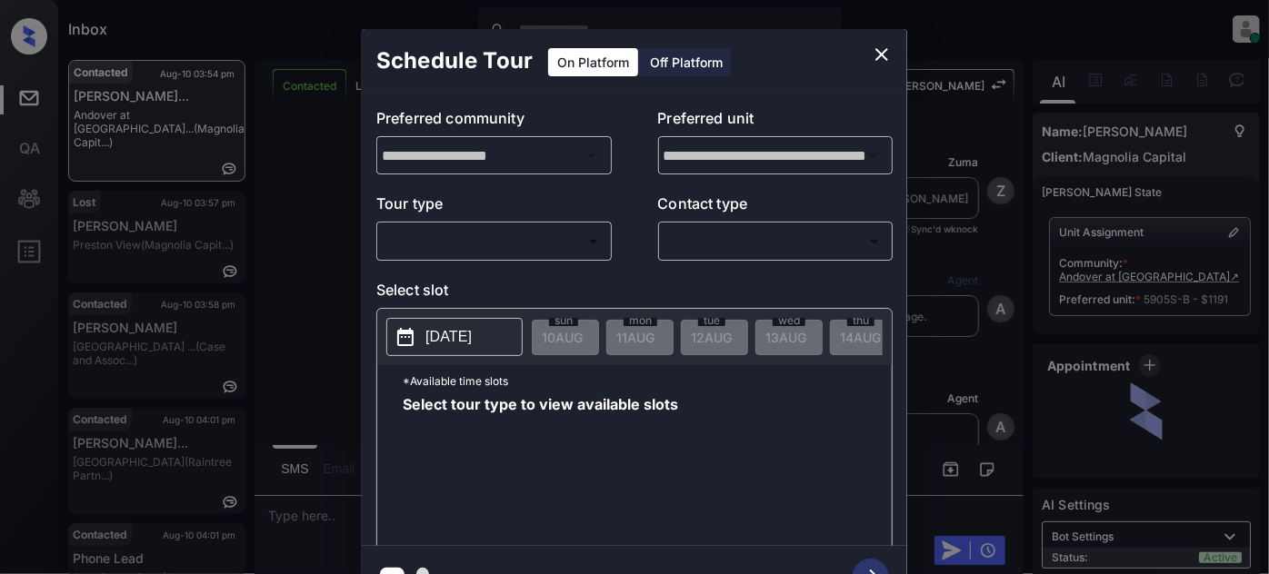
scroll to position [3665, 0]
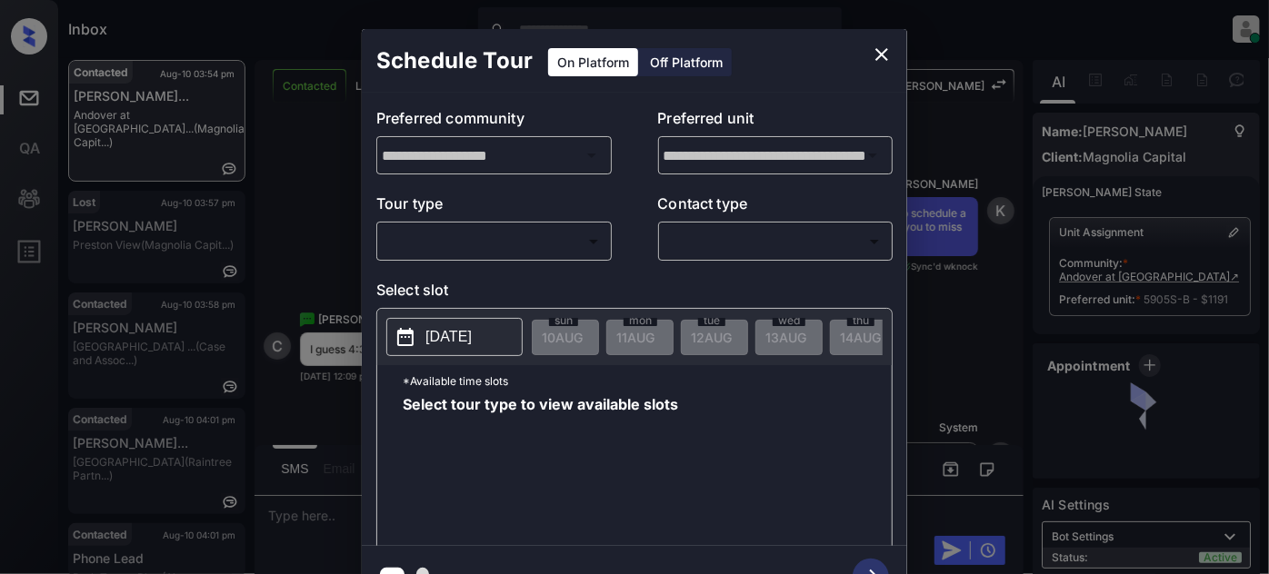
click at [473, 242] on body "Inbox Juan Carlos Manantan Online Set yourself offline Set yourself on break Pr…" at bounding box center [634, 287] width 1269 height 574
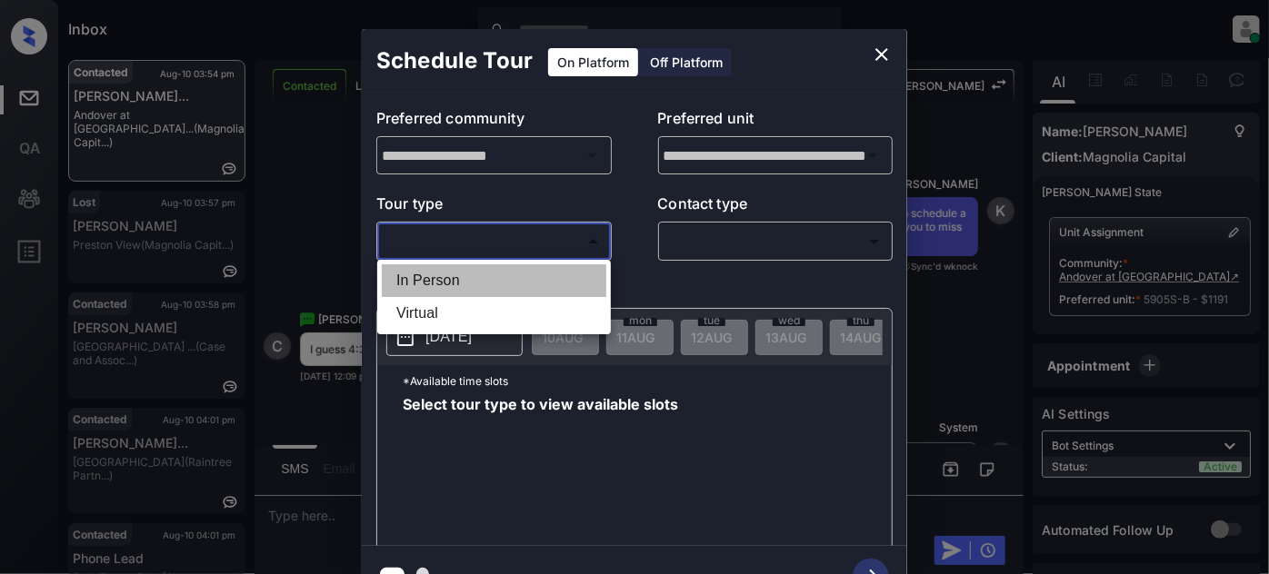
click at [447, 268] on li "In Person" at bounding box center [494, 280] width 224 height 33
type input "********"
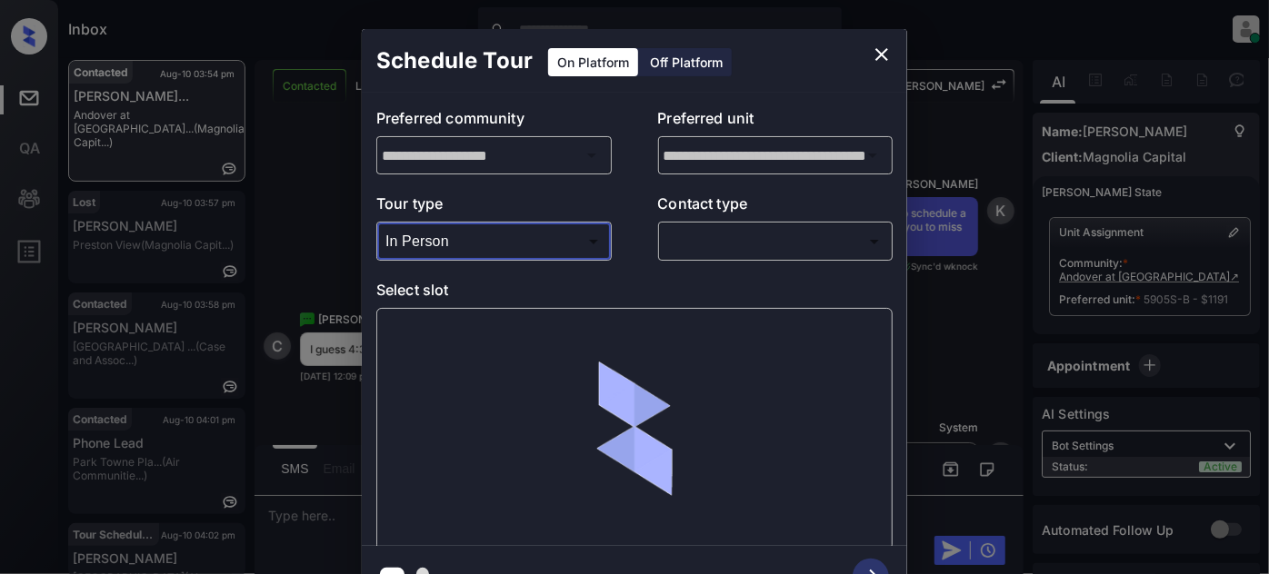
click at [703, 227] on body "Inbox Juan Carlos Manantan Online Set yourself offline Set yourself on break Pr…" at bounding box center [634, 287] width 1269 height 574
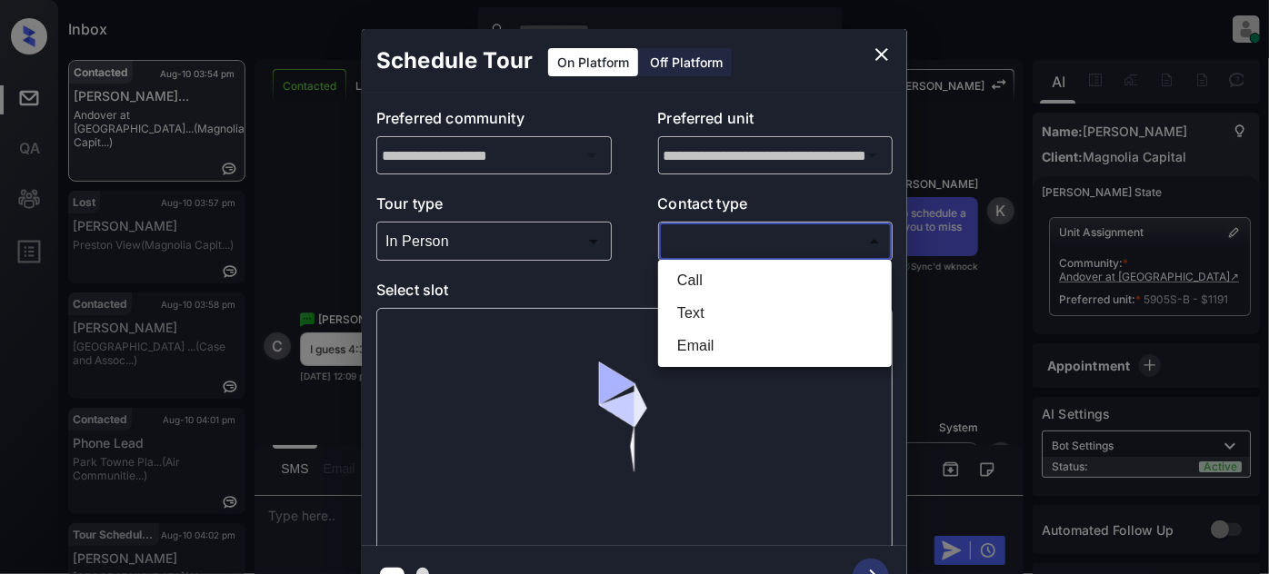
click at [691, 303] on li "Text" at bounding box center [774, 313] width 224 height 33
type input "****"
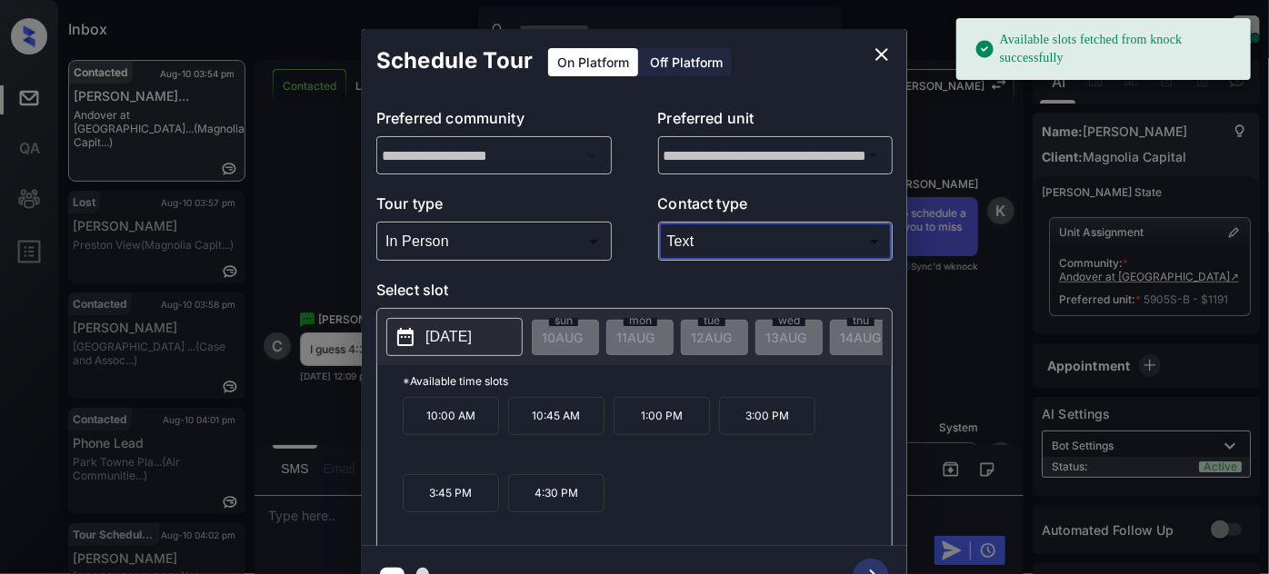
click at [472, 332] on p "2025-08-19" at bounding box center [448, 337] width 46 height 22
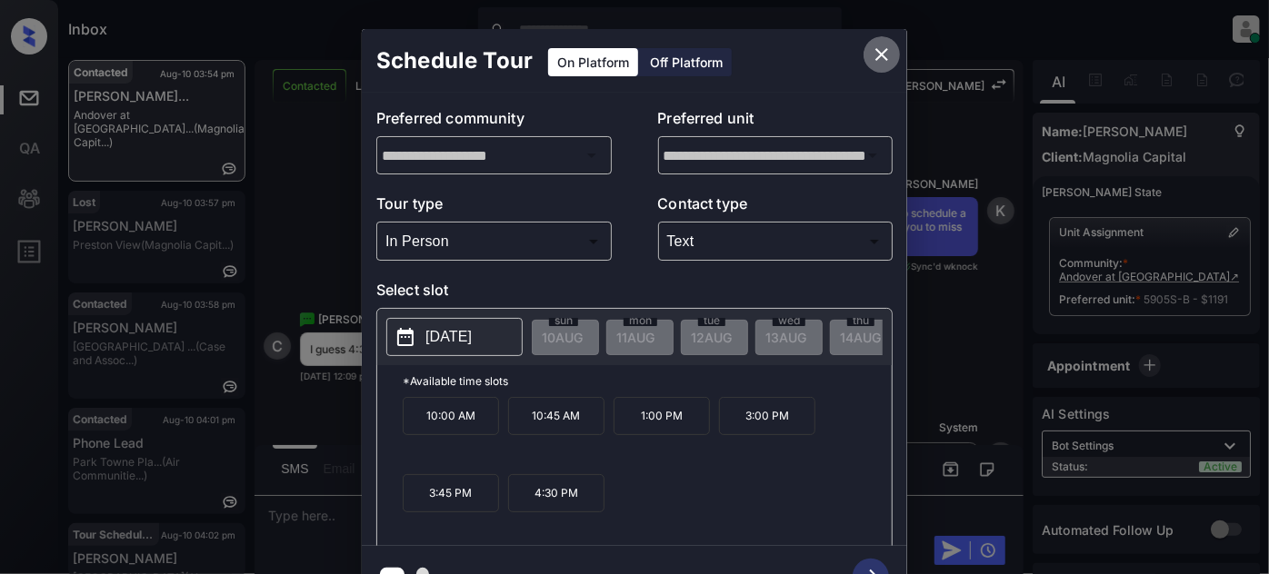
click at [865, 56] on button "close" at bounding box center [881, 54] width 36 height 36
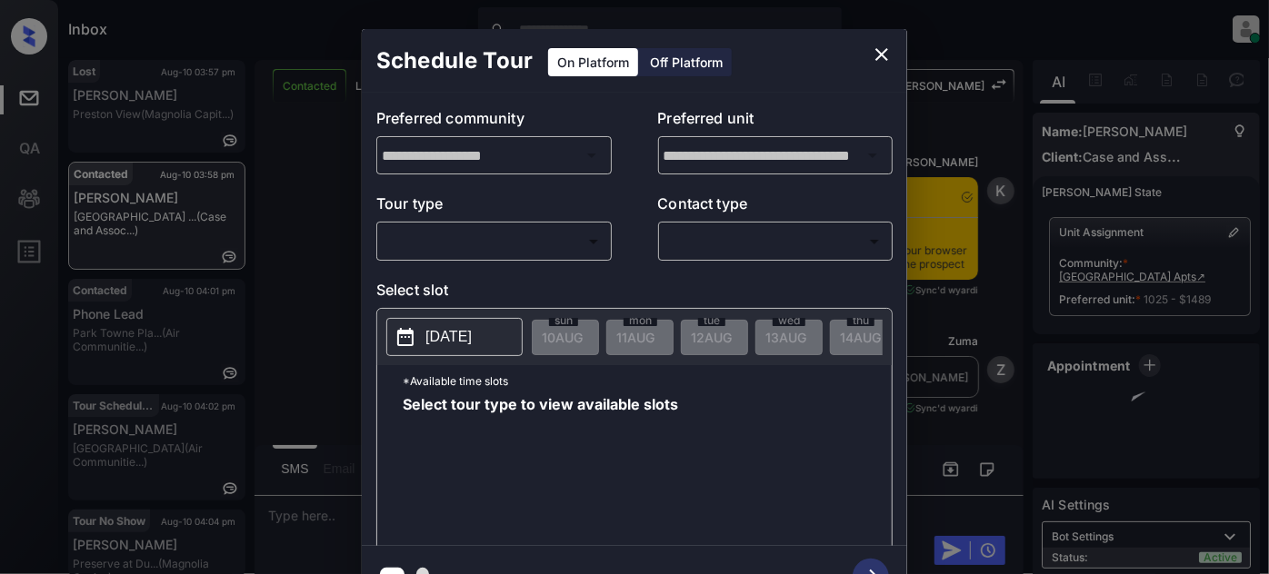
scroll to position [4580, 0]
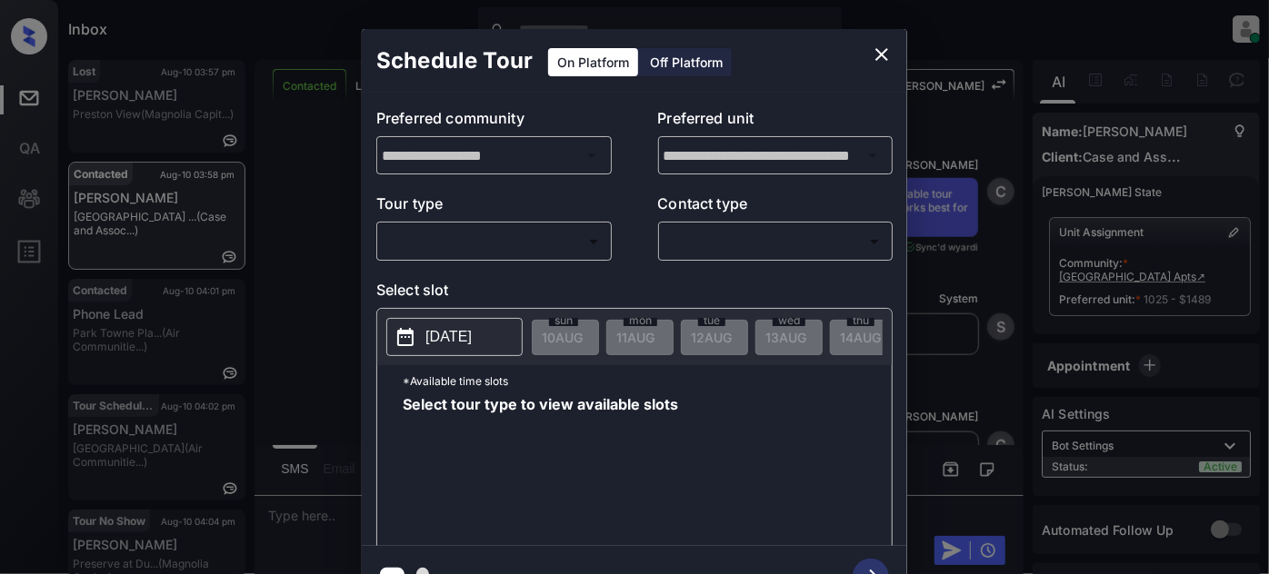
click at [547, 245] on body "Inbox [PERSON_NAME] Online Set yourself offline Set yourself on break Profile S…" at bounding box center [634, 287] width 1269 height 574
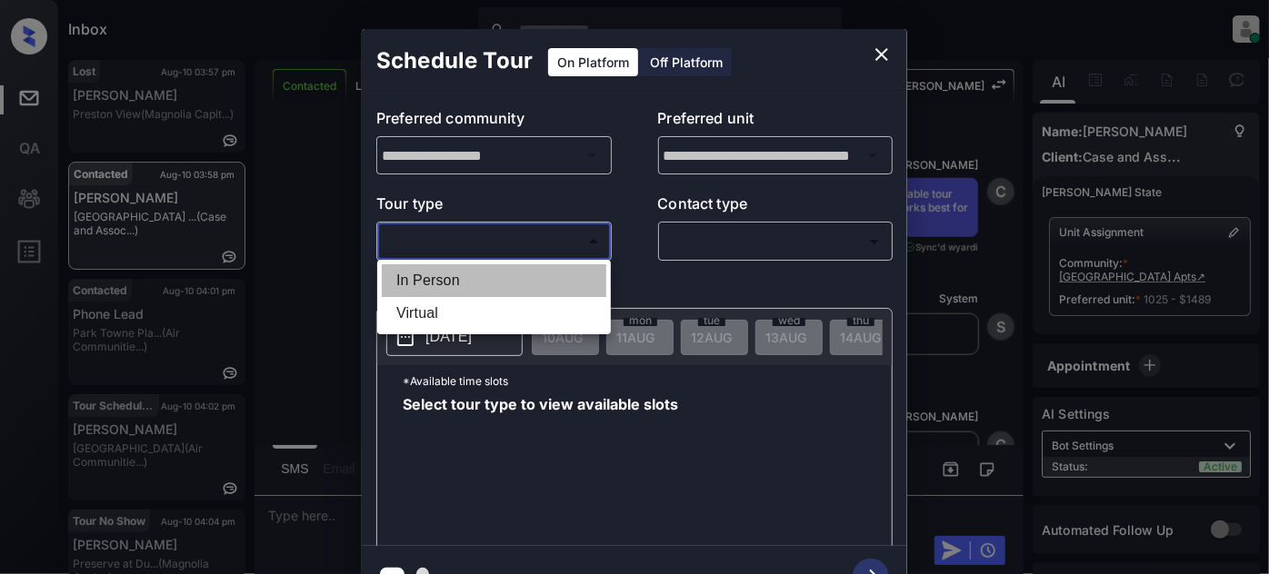
click at [494, 268] on li "In Person" at bounding box center [494, 280] width 224 height 33
type input "********"
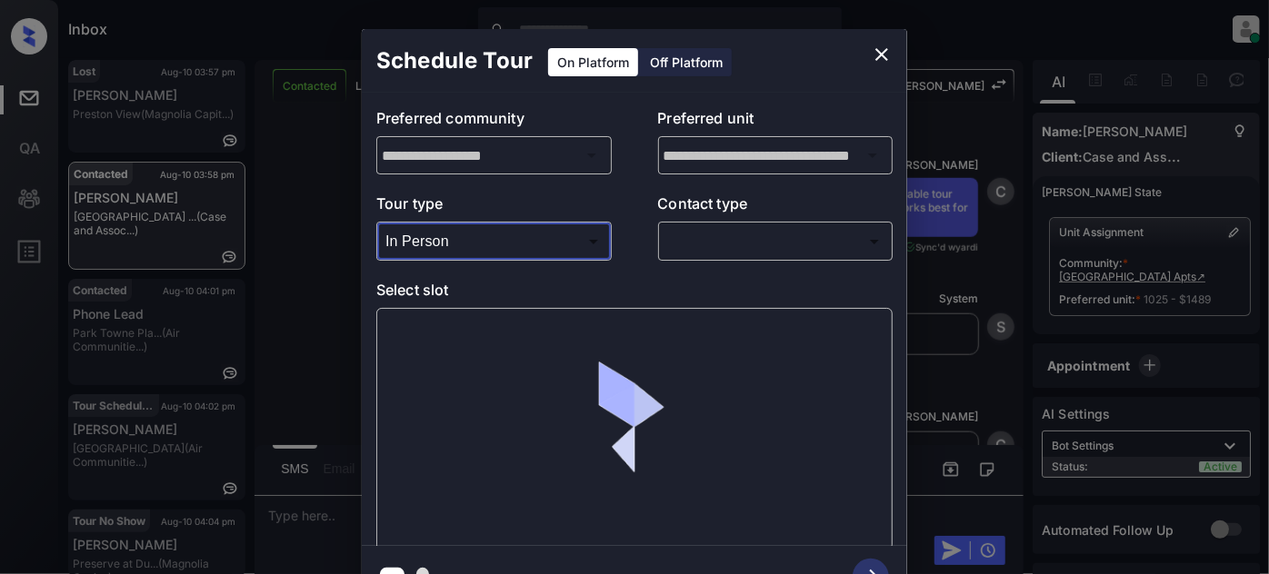
click at [692, 238] on body "Inbox [PERSON_NAME] Online Set yourself offline Set yourself on break Profile S…" at bounding box center [634, 287] width 1269 height 574
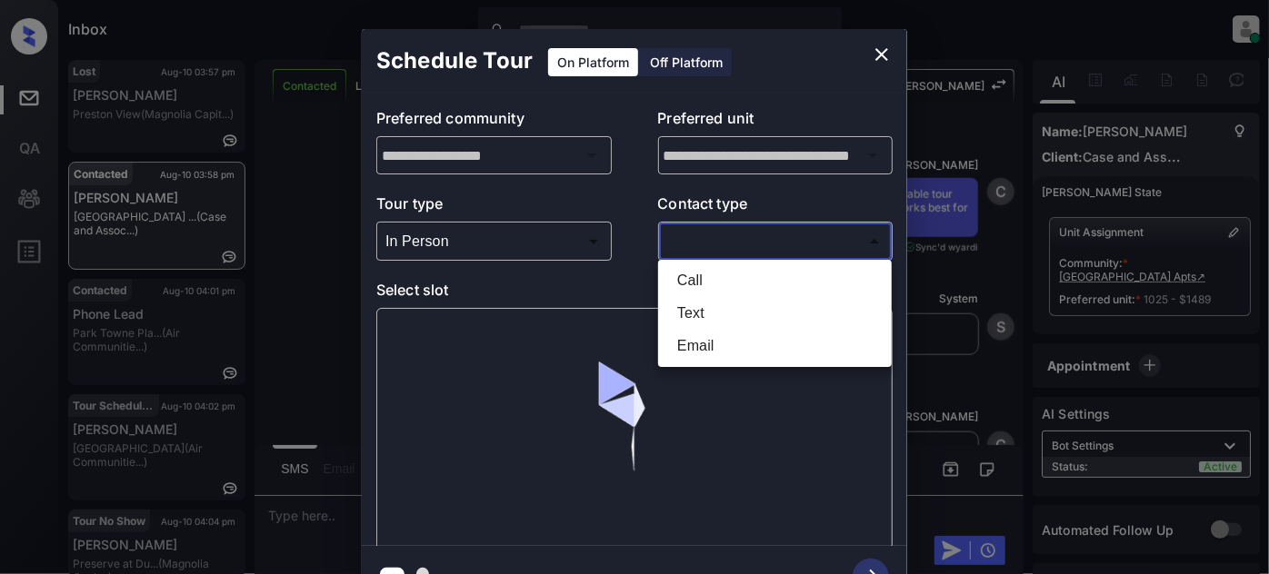
click at [695, 324] on li "Text" at bounding box center [774, 313] width 224 height 33
type input "****"
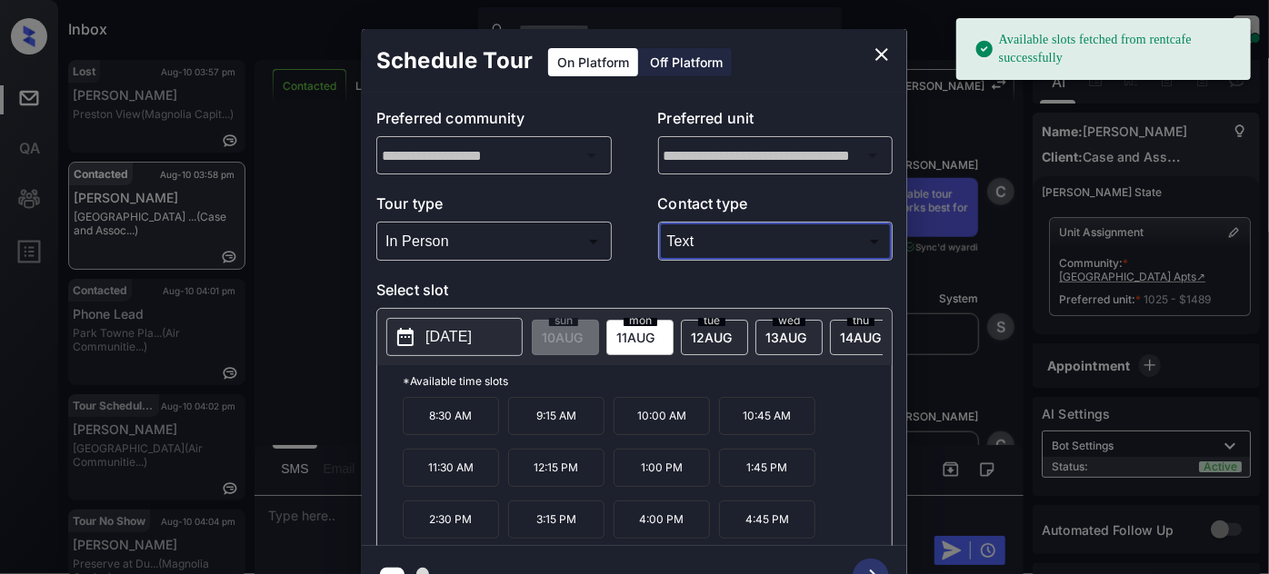
click at [583, 330] on span "13 AUG" at bounding box center [562, 337] width 41 height 15
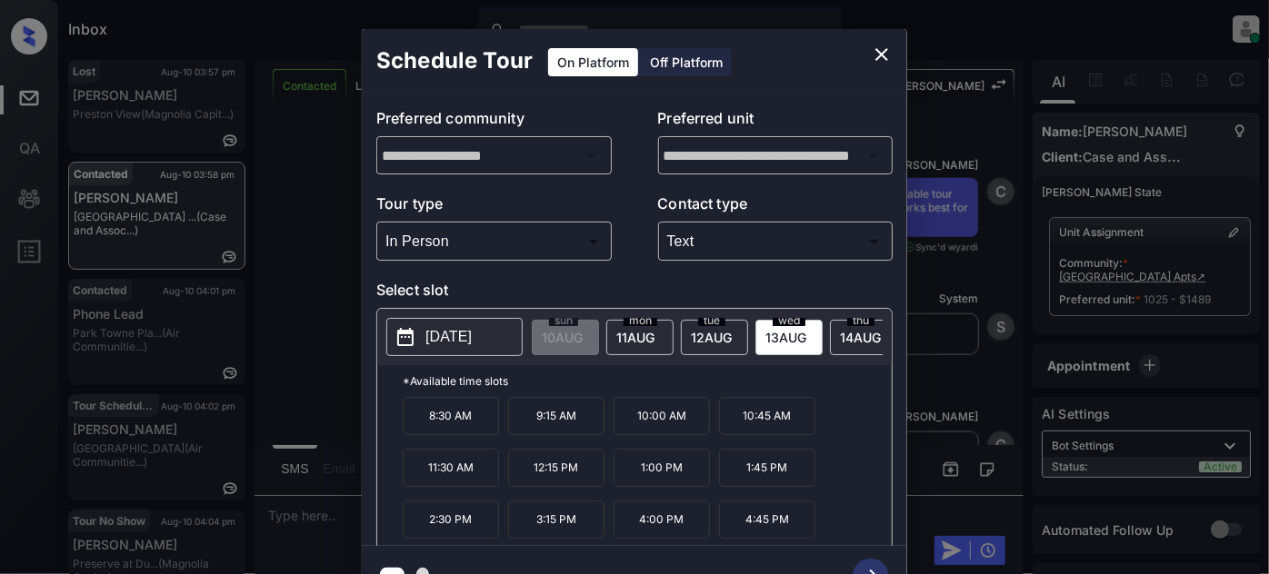
click at [767, 419] on p "10:45 AM" at bounding box center [767, 416] width 96 height 38
click at [869, 563] on icon "button" at bounding box center [870, 577] width 36 height 36
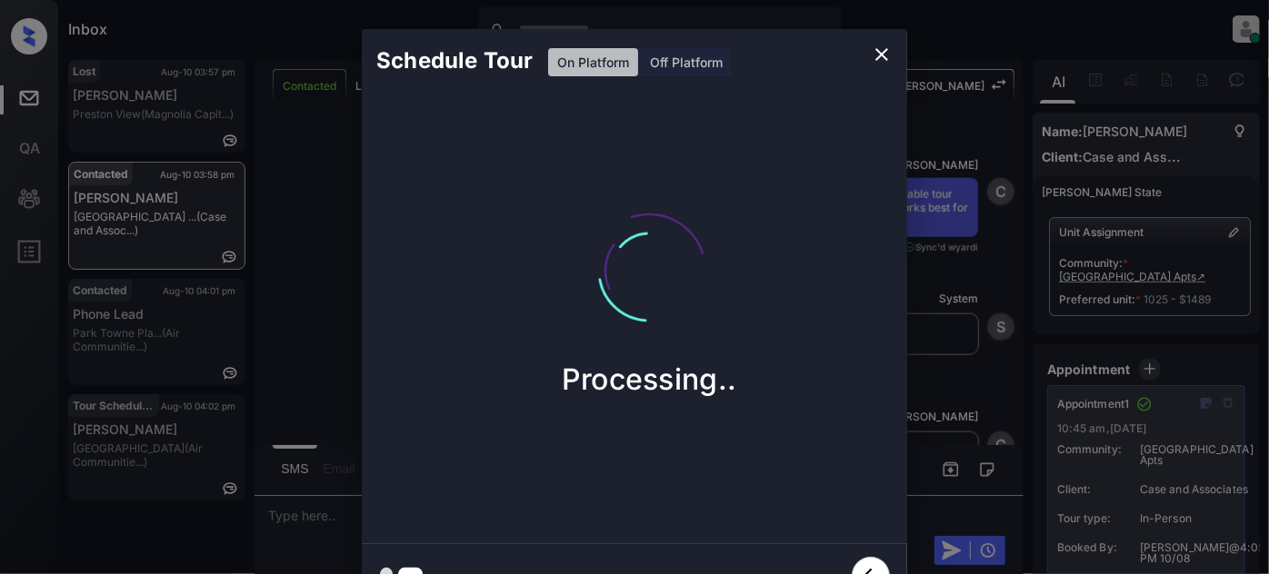
click at [878, 57] on icon "close" at bounding box center [881, 54] width 13 height 13
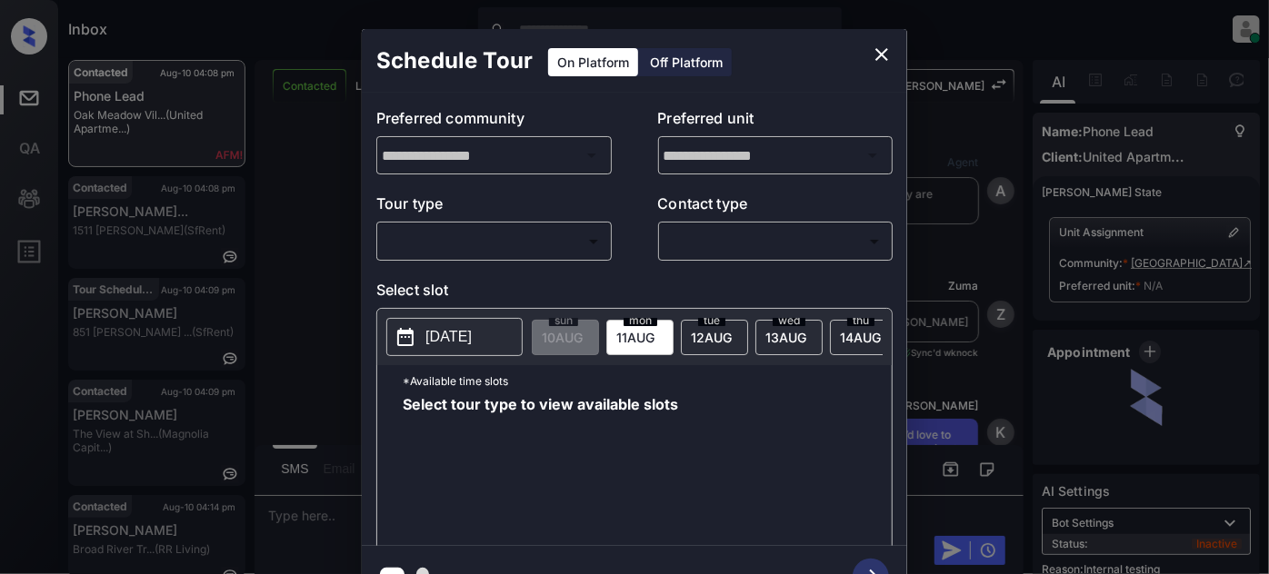
scroll to position [4971, 0]
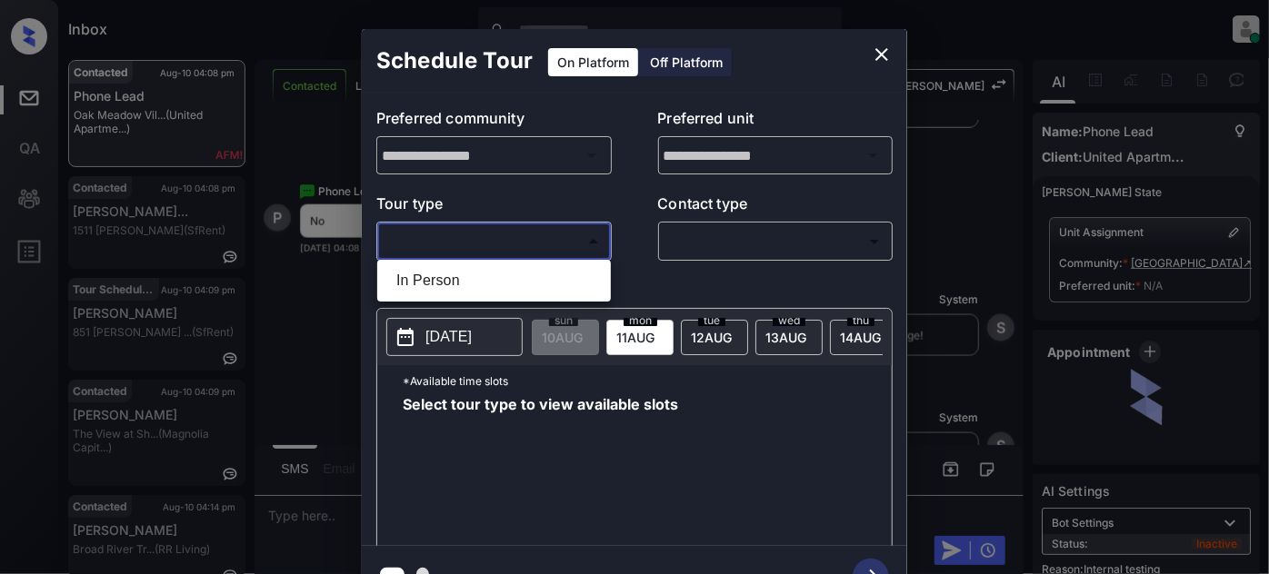
click at [557, 251] on body "Inbox Juan Carlos Manantan Online Set yourself offline Set yourself on break Pr…" at bounding box center [634, 287] width 1269 height 574
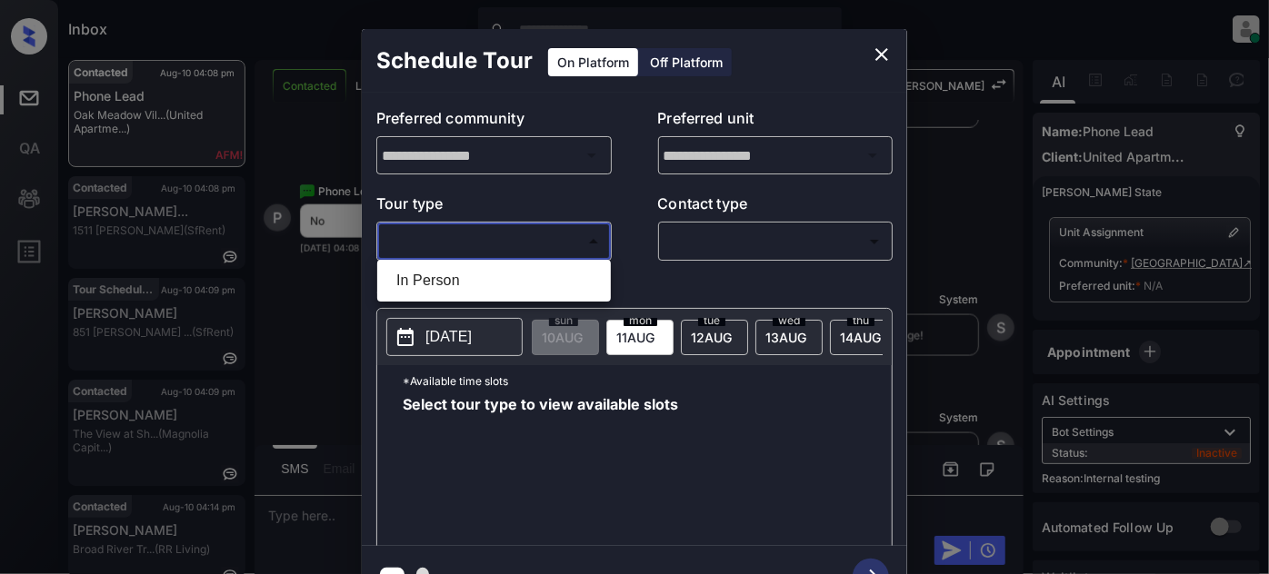
click at [878, 48] on div at bounding box center [634, 287] width 1269 height 574
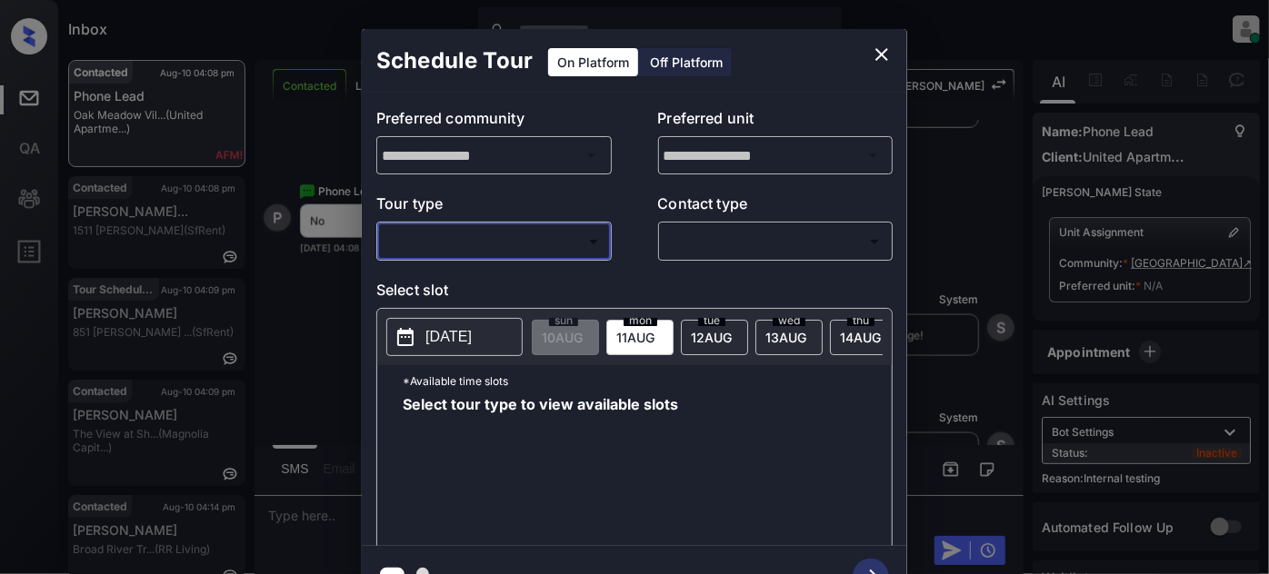
click at [878, 59] on icon "close" at bounding box center [882, 55] width 22 height 22
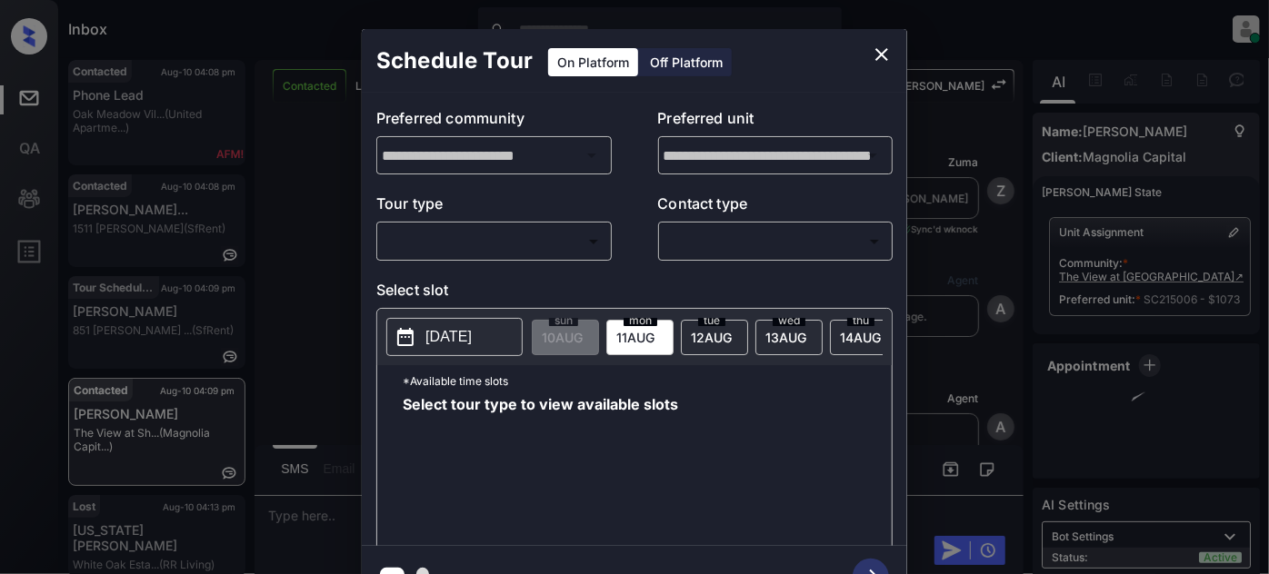
scroll to position [1998, 0]
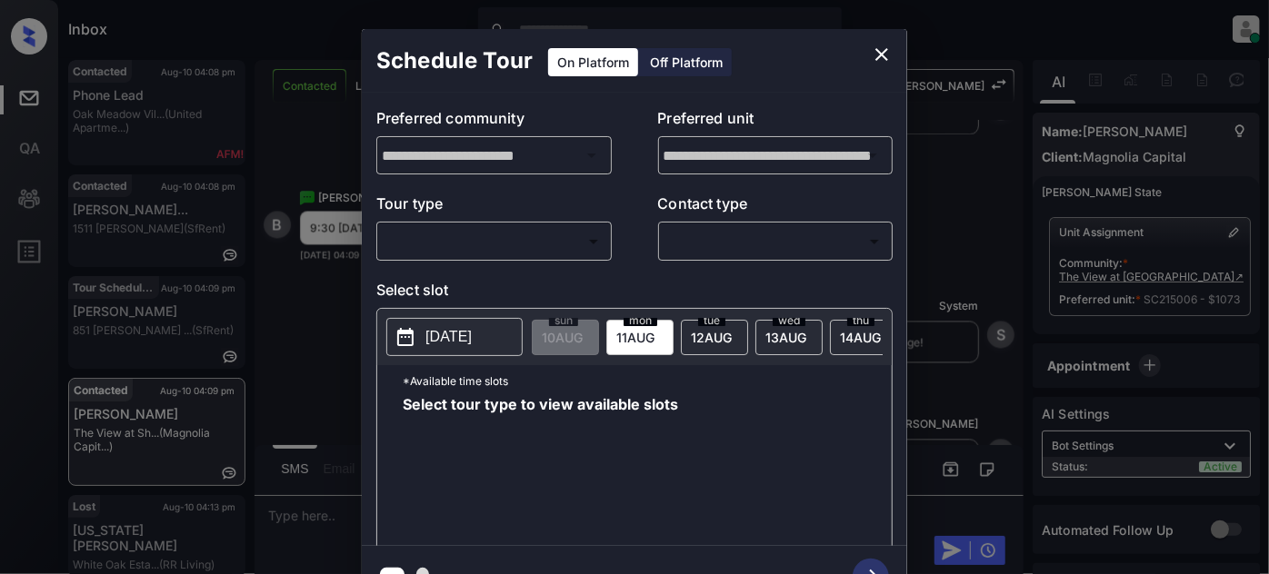
click at [548, 234] on body "Inbox Juan Carlos Manantan Online Set yourself offline Set yourself on break Pr…" at bounding box center [634, 287] width 1269 height 574
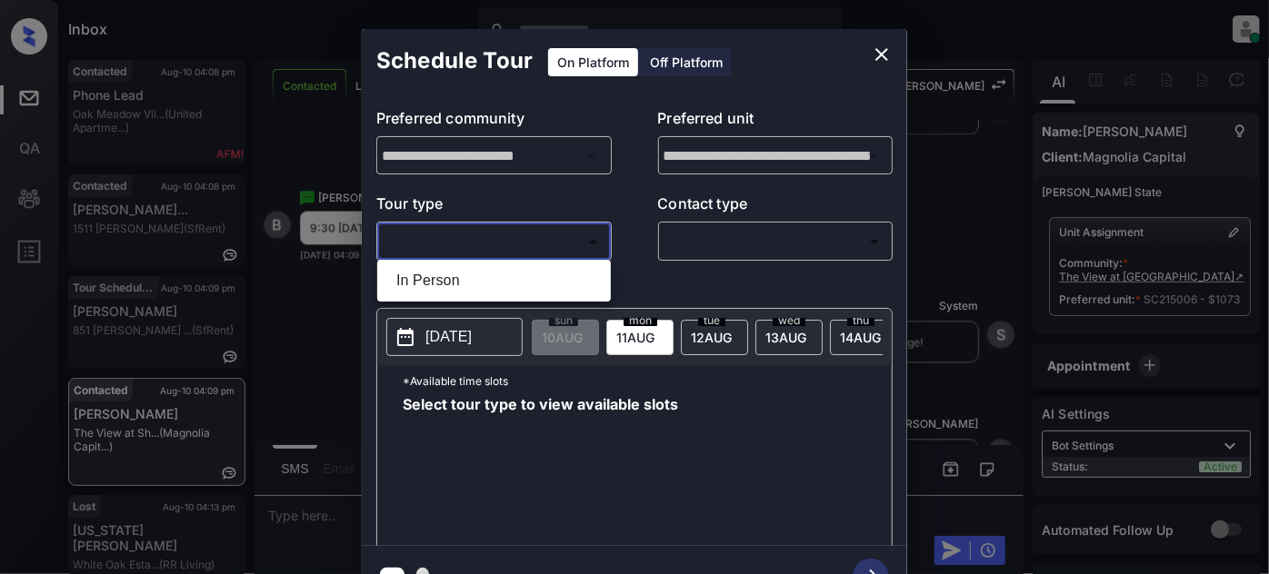
click at [492, 261] on ul "In Person" at bounding box center [494, 281] width 234 height 42
click at [493, 274] on li "In Person" at bounding box center [494, 280] width 224 height 33
type input "********"
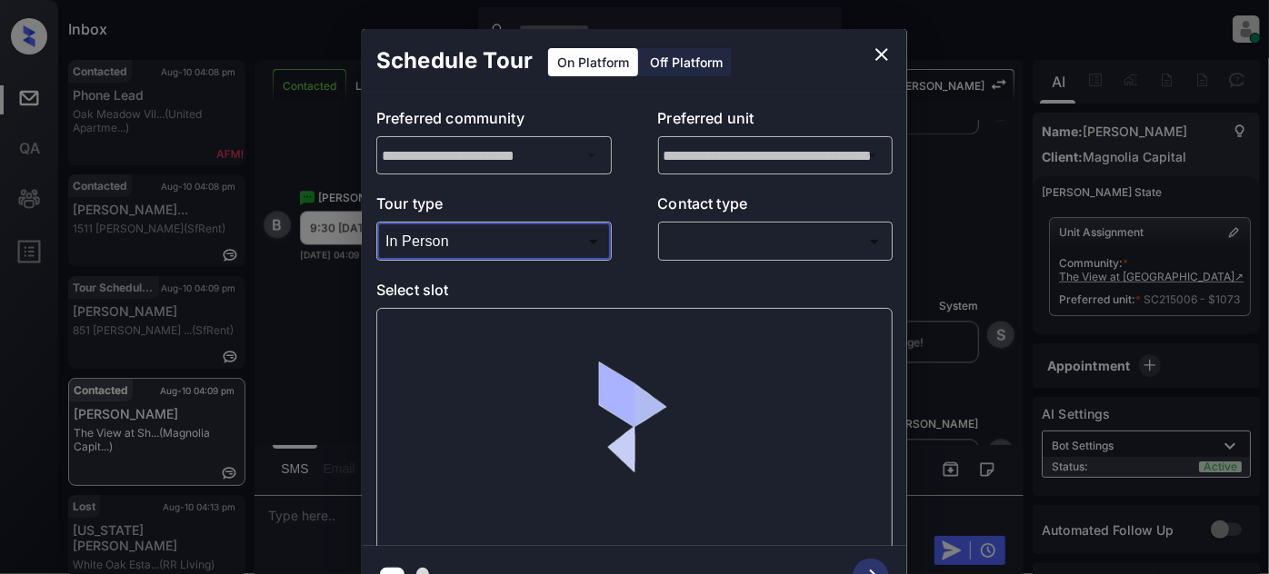
click at [740, 224] on div "​ ​" at bounding box center [775, 241] width 235 height 39
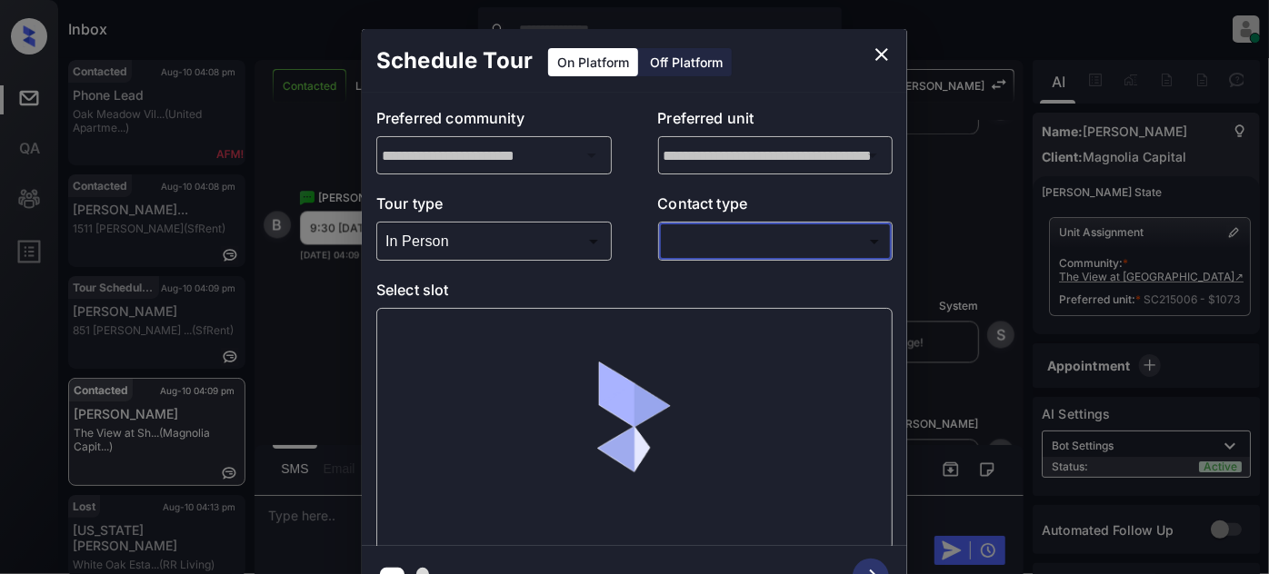
click at [736, 244] on body "Inbox Juan Carlos Manantan Online Set yourself offline Set yourself on break Pr…" at bounding box center [634, 287] width 1269 height 574
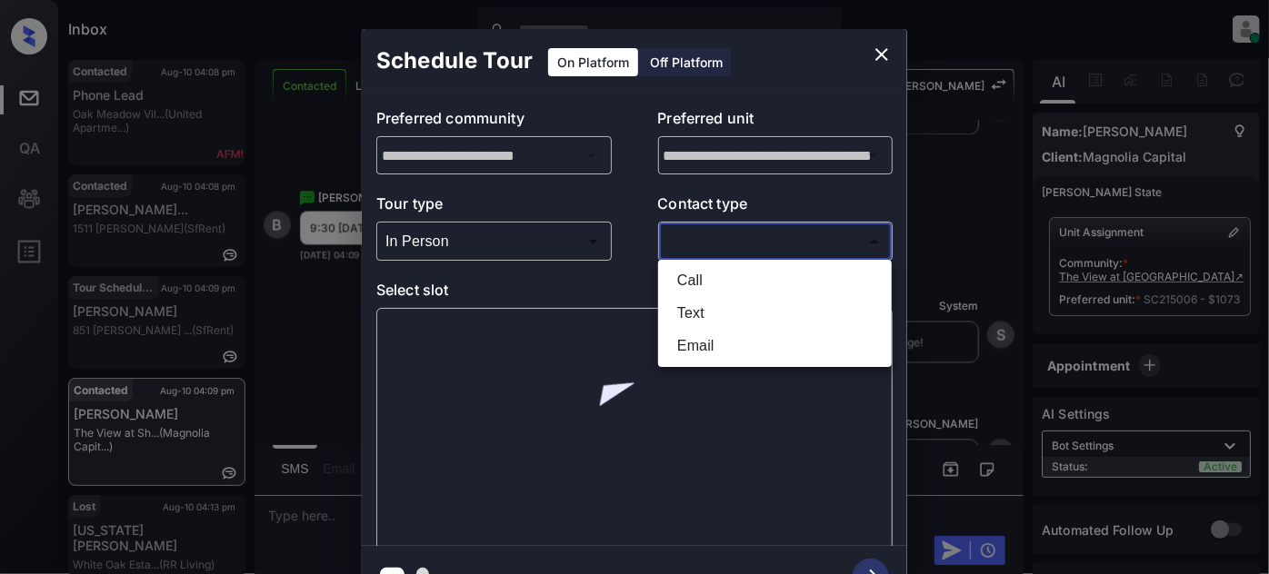
click at [717, 309] on li "Text" at bounding box center [774, 313] width 224 height 33
type input "****"
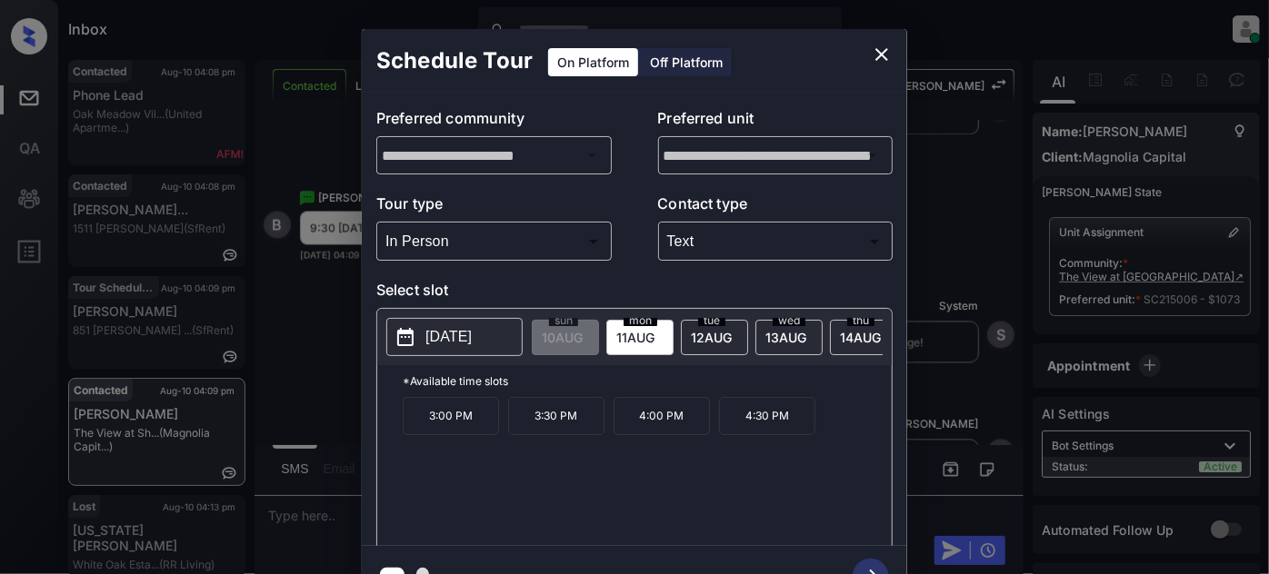
click at [583, 335] on span "14 AUG" at bounding box center [562, 337] width 41 height 15
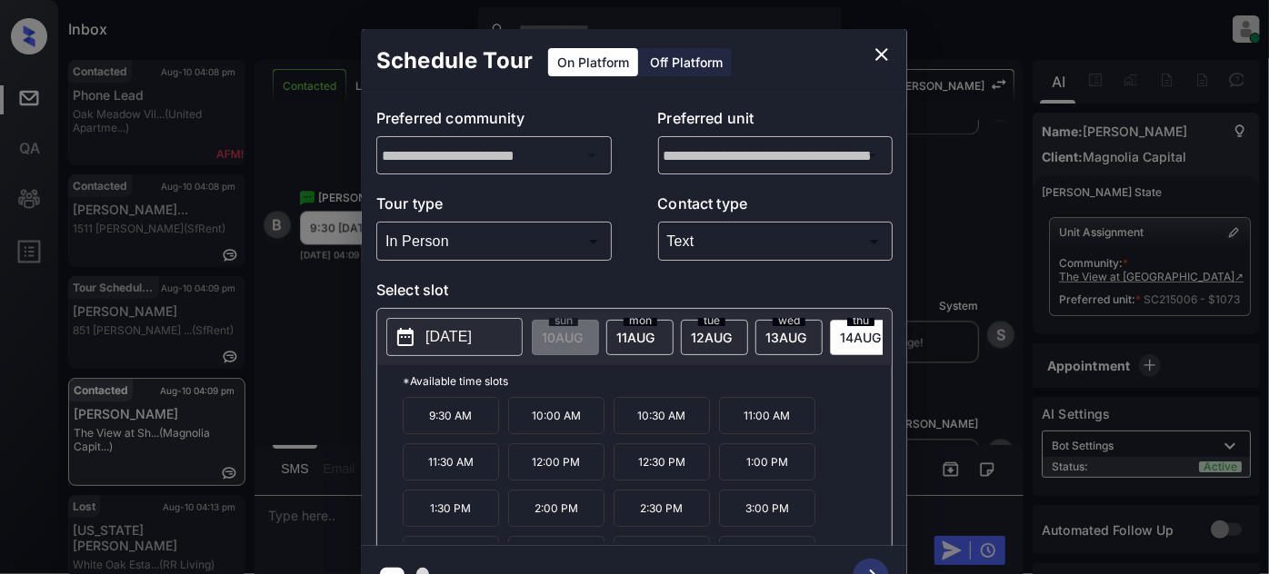
drag, startPoint x: 511, startPoint y: 317, endPoint x: 494, endPoint y: 326, distance: 18.7
click at [499, 324] on div "2025-08-14 sun 10 AUG mon 11 AUG tue 12 AUG wed 13 AUG thu 14 AUG fri 15 AUG sa…" at bounding box center [634, 337] width 514 height 56
click at [472, 326] on p "2025-08-14" at bounding box center [448, 337] width 46 height 22
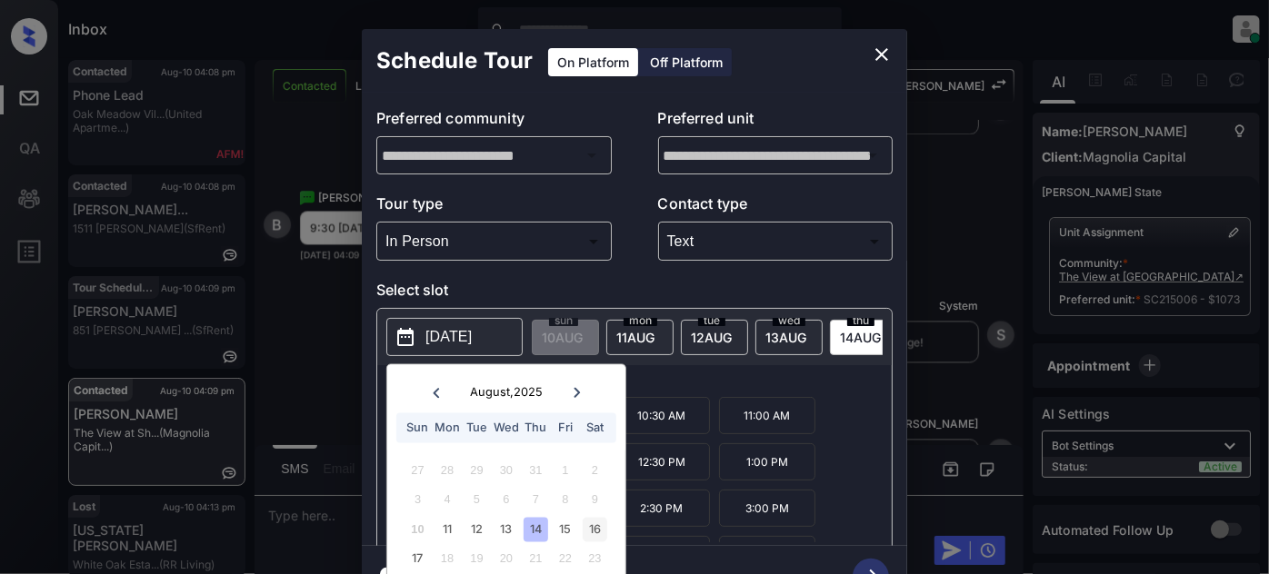
click at [598, 528] on div "16" at bounding box center [595, 529] width 25 height 25
click at [756, 390] on p "*Available time slots" at bounding box center [647, 381] width 489 height 32
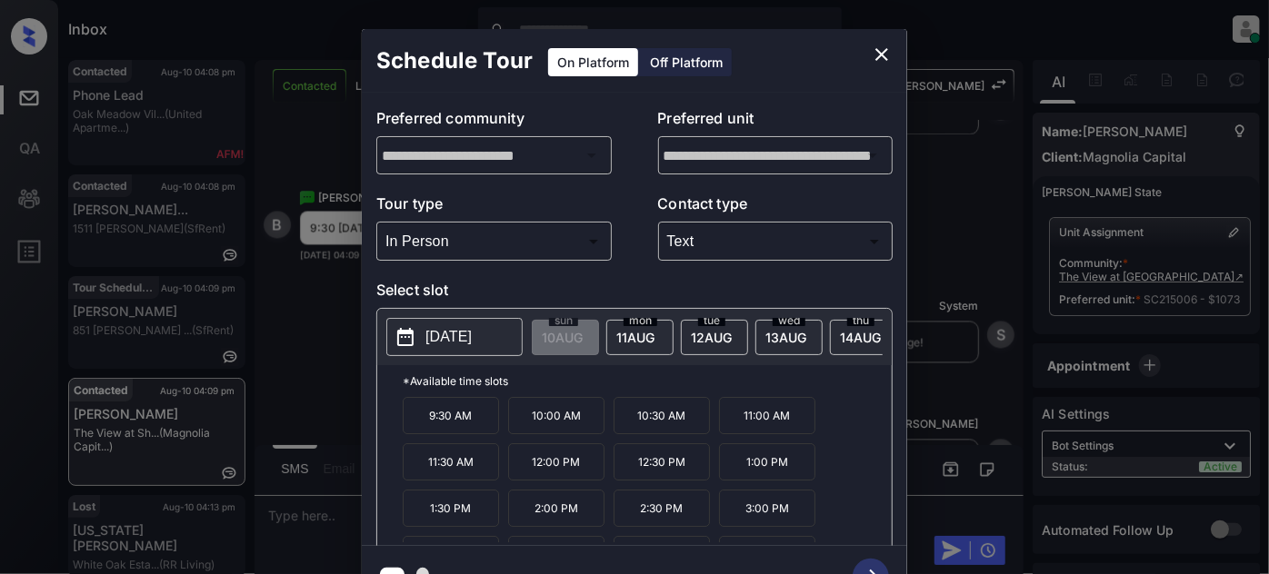
click at [489, 418] on p "9:30 AM" at bounding box center [451, 415] width 96 height 37
click at [870, 557] on button "button" at bounding box center [870, 576] width 58 height 47
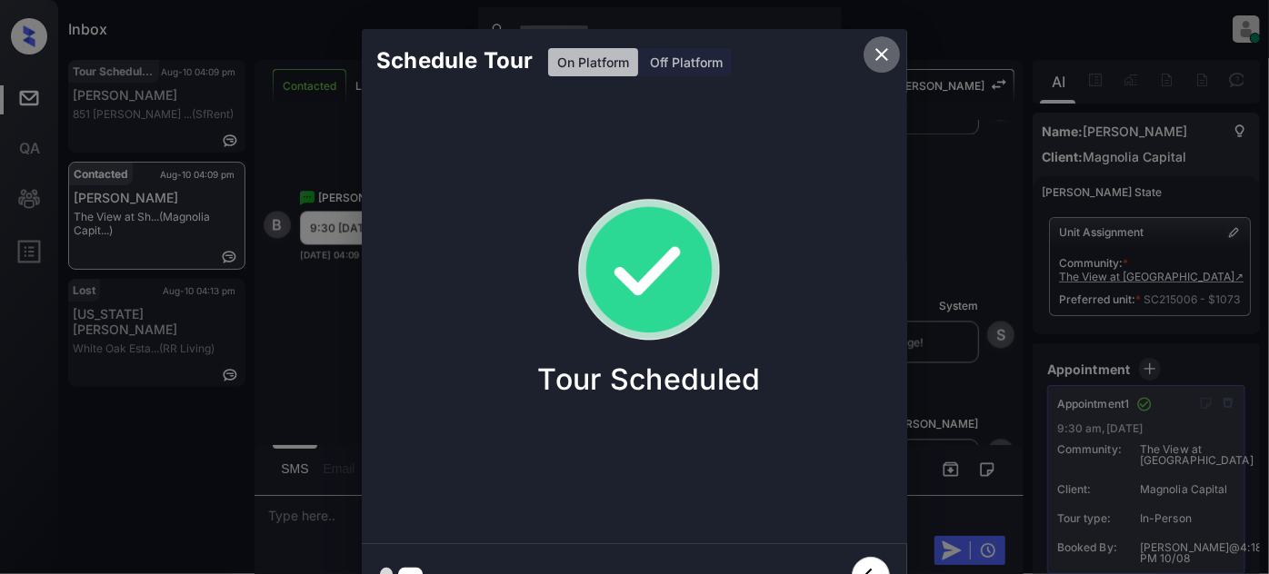
click at [887, 55] on icon "close" at bounding box center [882, 55] width 22 height 22
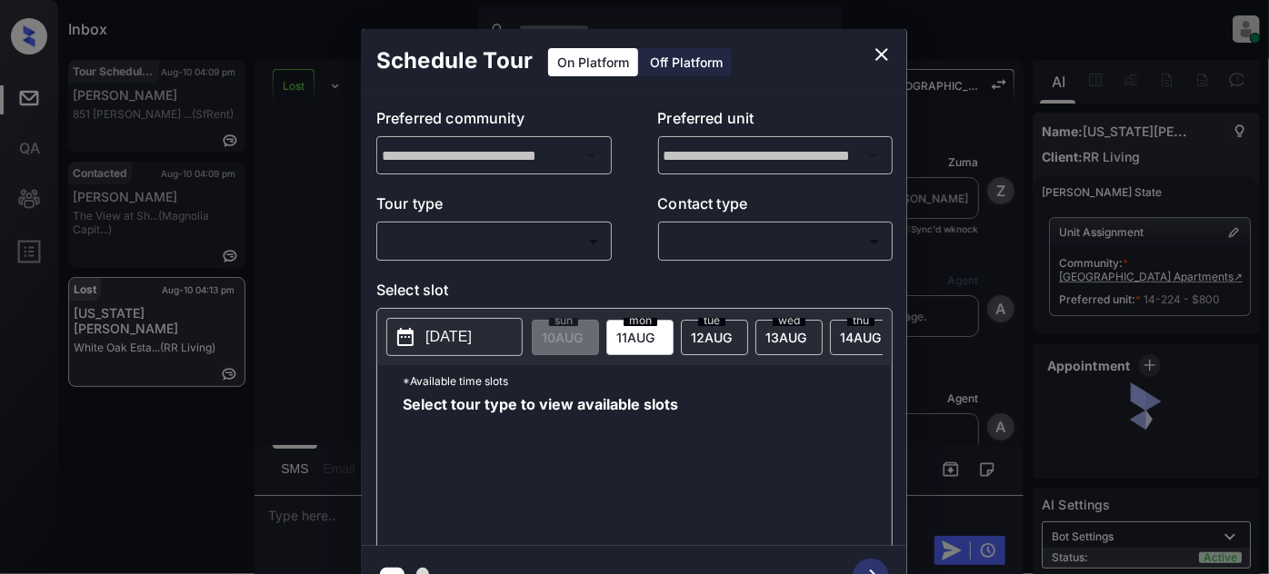
scroll to position [5283, 0]
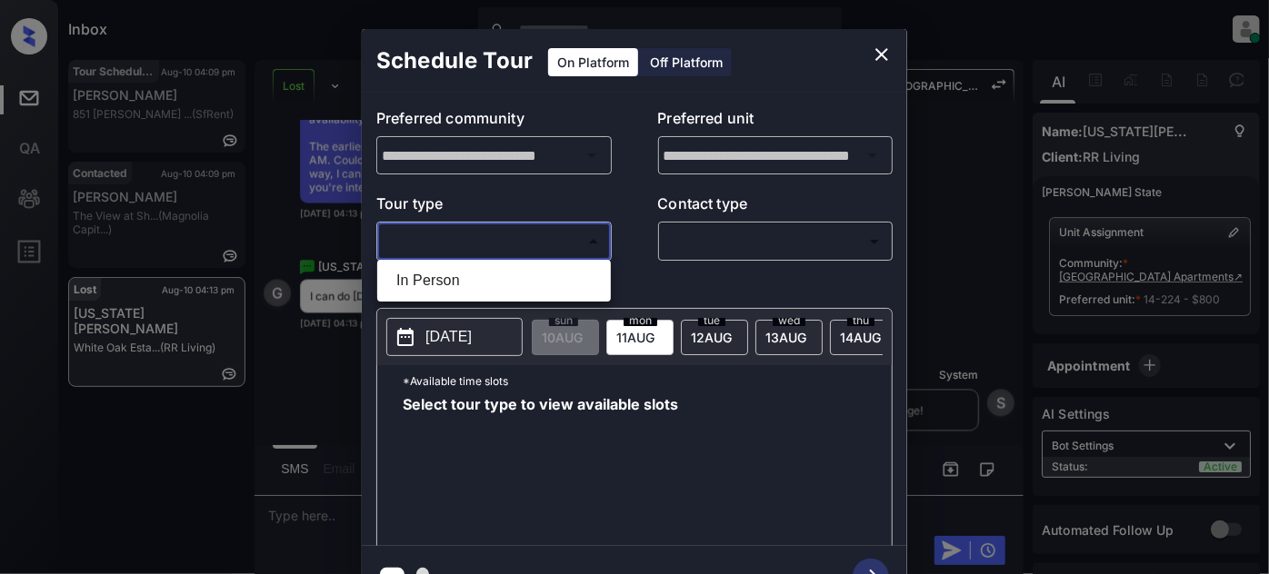
click at [572, 246] on body "Inbox [PERSON_NAME] Online Set yourself offline Set yourself on break Profile S…" at bounding box center [634, 287] width 1269 height 574
click at [504, 274] on li "In Person" at bounding box center [494, 280] width 224 height 33
type input "********"
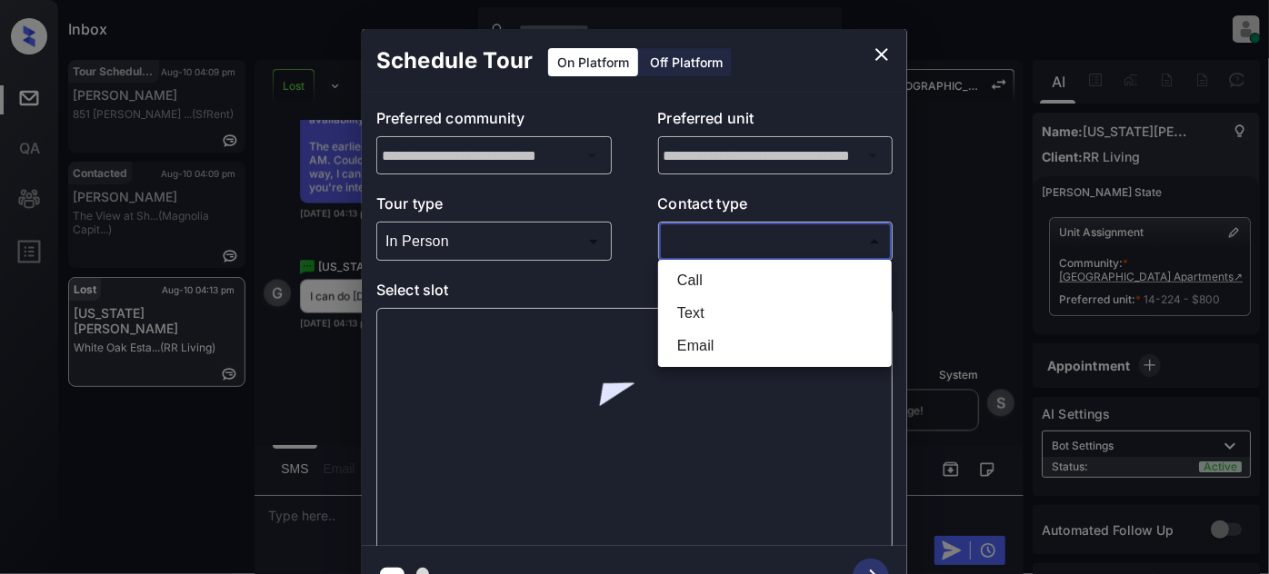
click at [746, 241] on body "Inbox [PERSON_NAME] Online Set yourself offline Set yourself on break Profile S…" at bounding box center [634, 287] width 1269 height 574
click at [708, 303] on li "Text" at bounding box center [774, 313] width 224 height 33
type input "****"
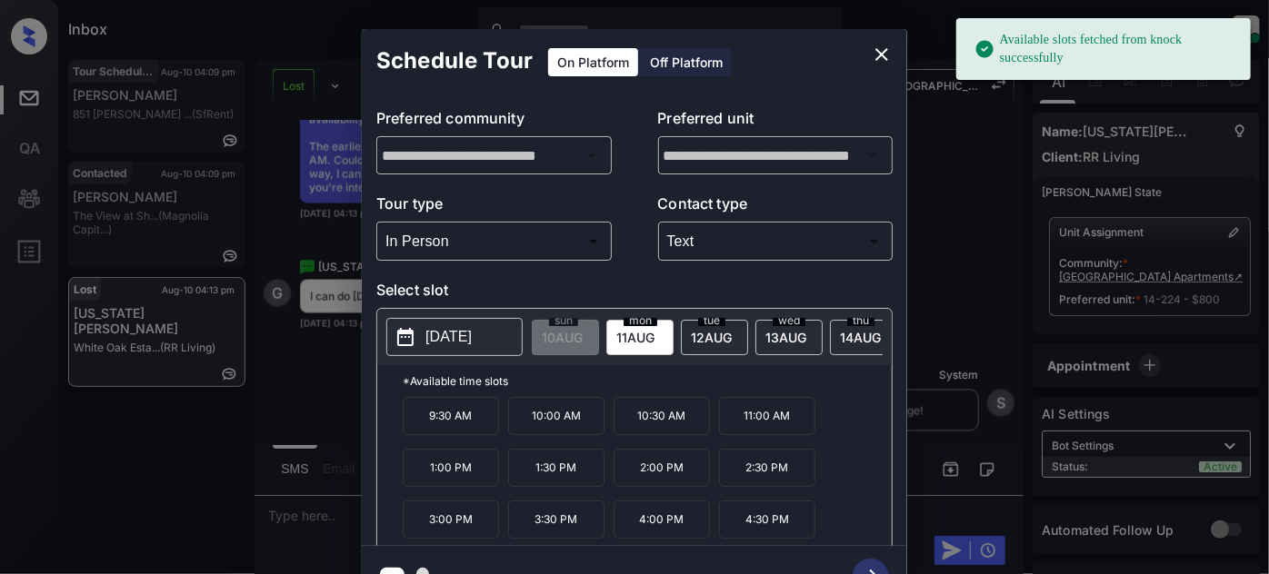
click at [502, 336] on button "[DATE]" at bounding box center [454, 337] width 136 height 38
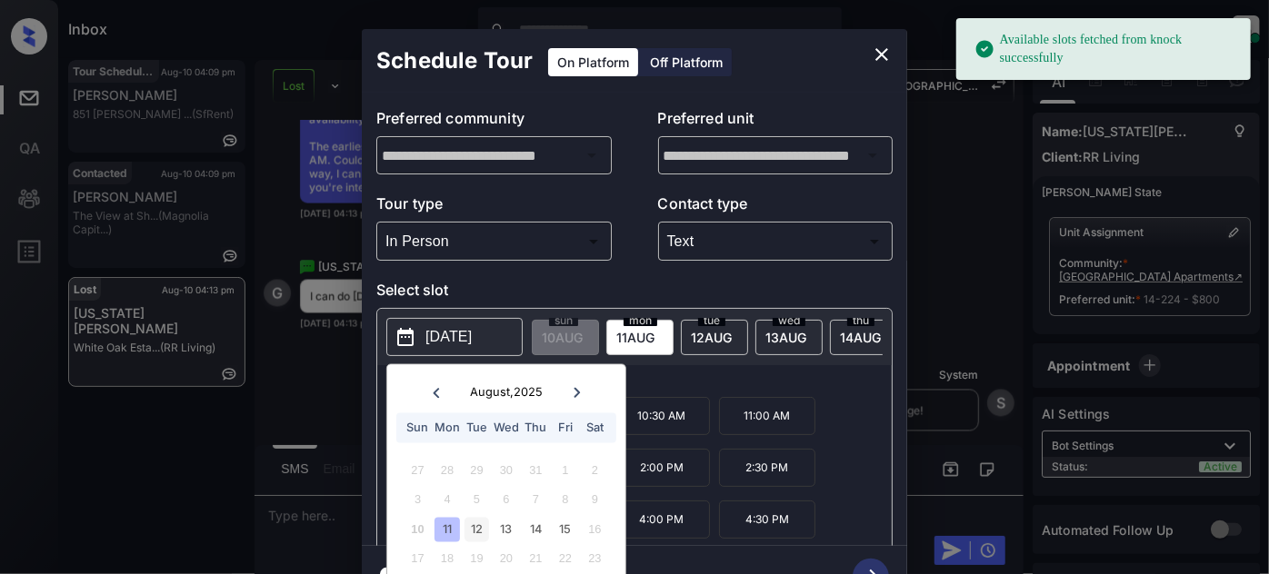
click at [481, 542] on div "10 11 12 13 14 15 16" at bounding box center [506, 529] width 226 height 29
click at [479, 537] on div "12" at bounding box center [476, 529] width 25 height 25
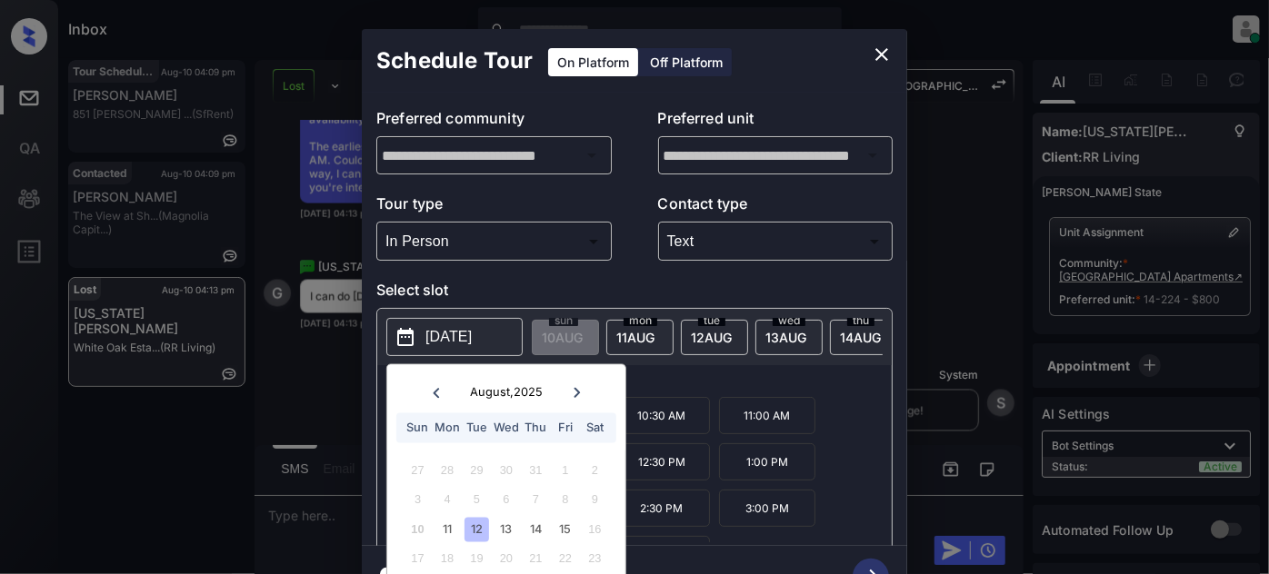
click at [800, 389] on p "*Available time slots" at bounding box center [647, 381] width 489 height 32
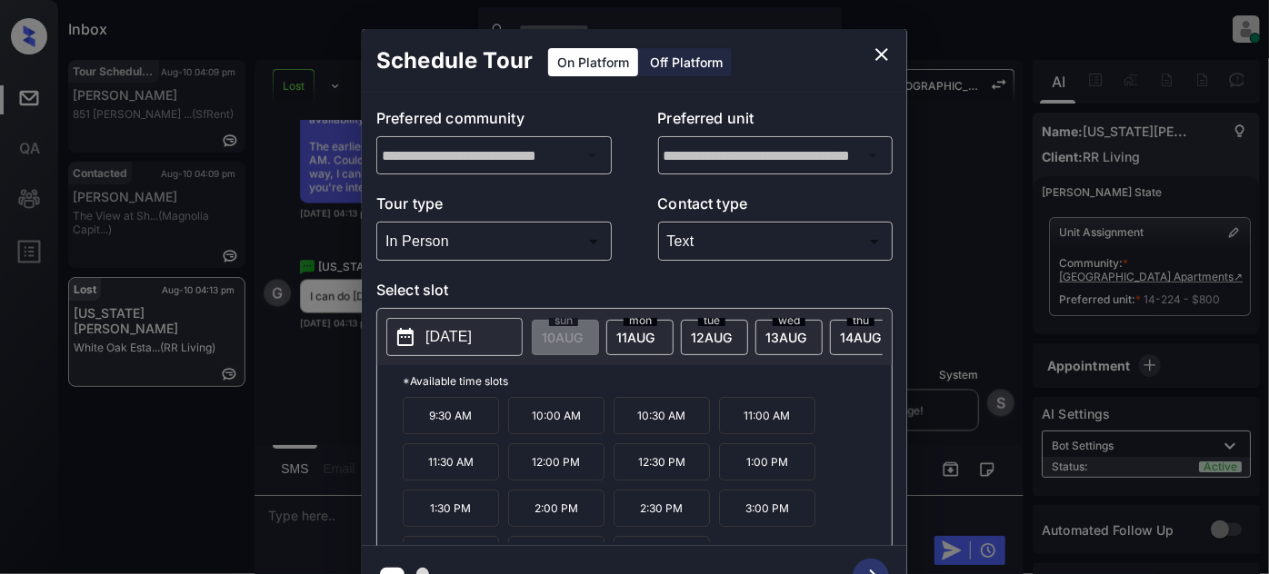
drag, startPoint x: 541, startPoint y: 515, endPoint x: 590, endPoint y: 515, distance: 49.1
click at [543, 514] on p "2:00 PM" at bounding box center [556, 508] width 96 height 37
click at [870, 562] on icon "button" at bounding box center [870, 577] width 36 height 36
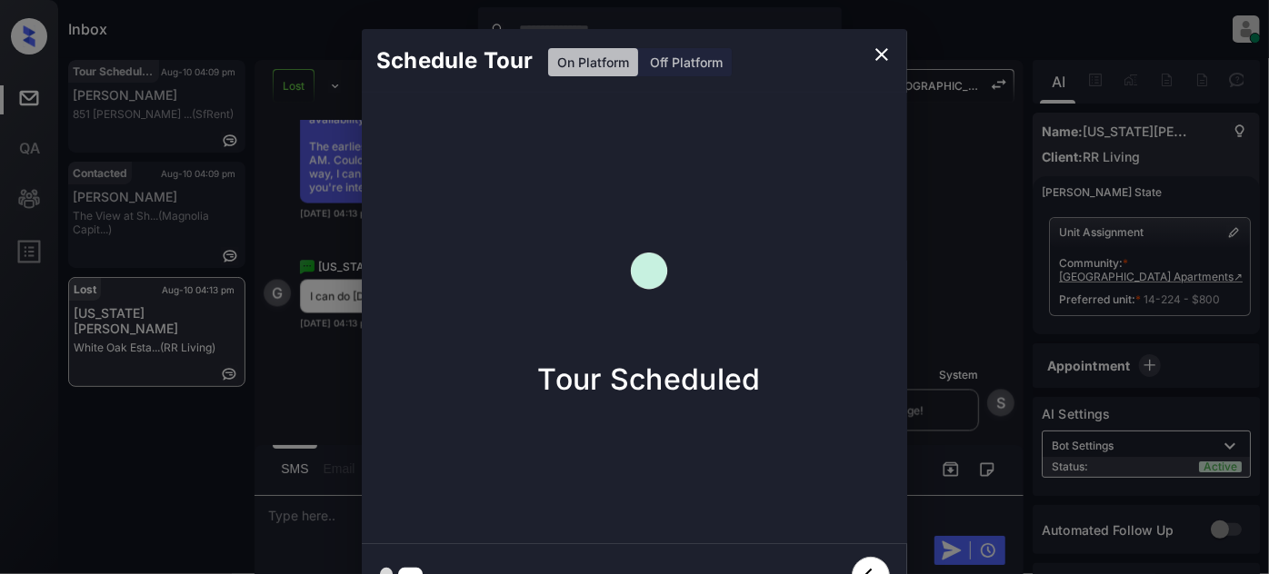
click at [881, 52] on icon "close" at bounding box center [882, 55] width 22 height 22
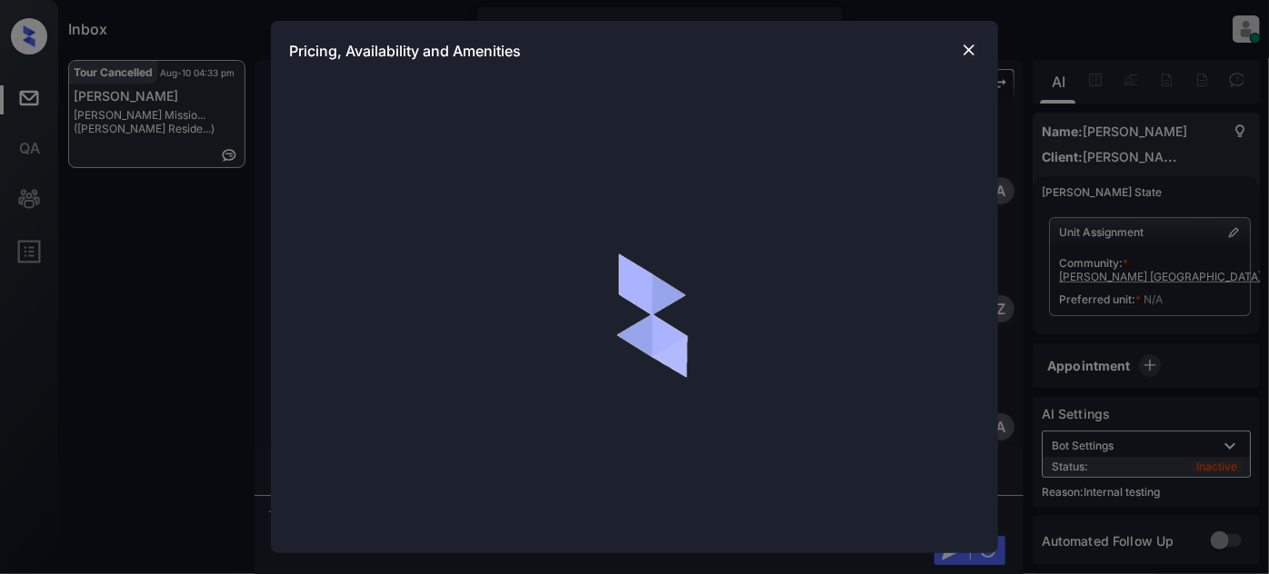
scroll to position [2211, 0]
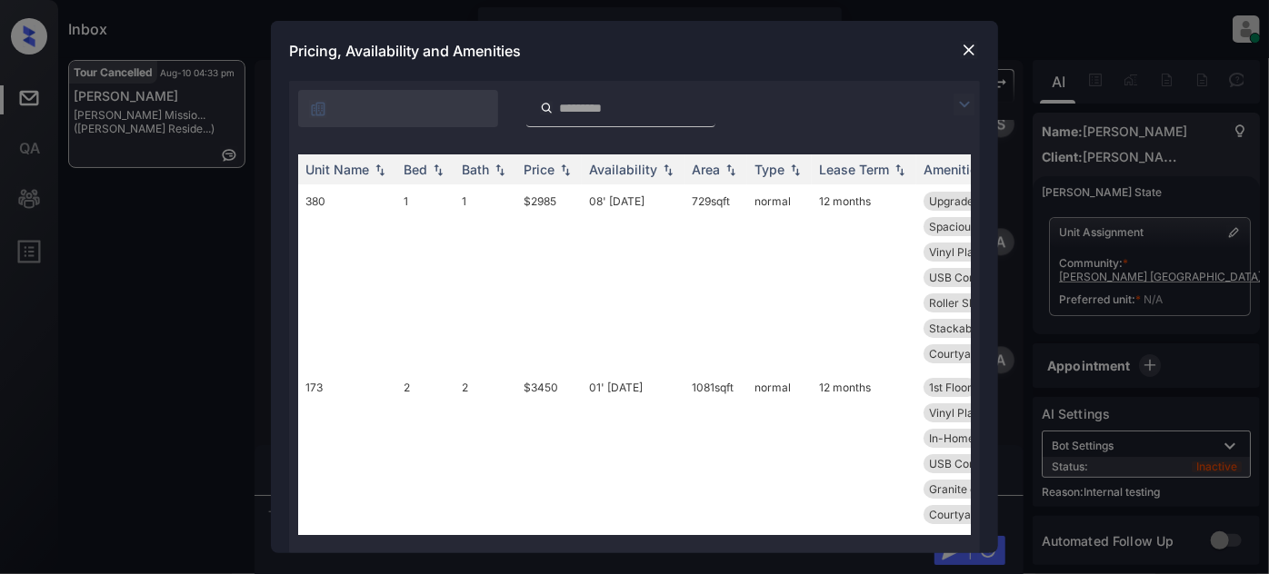
click at [966, 104] on img at bounding box center [964, 105] width 22 height 22
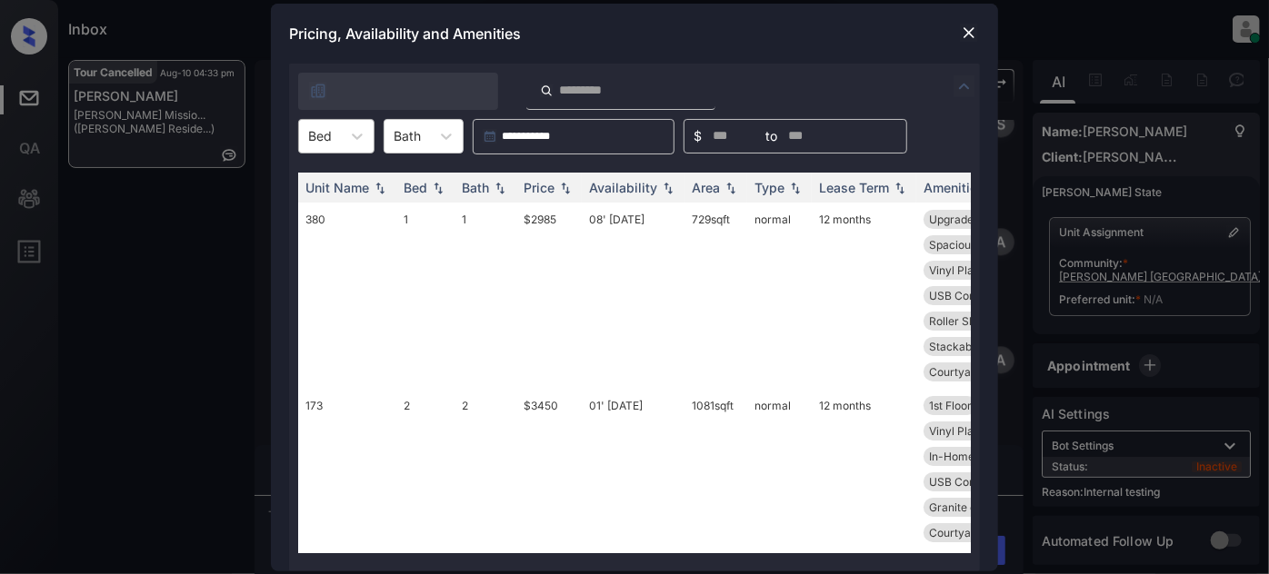
click at [321, 128] on div at bounding box center [320, 135] width 24 height 19
click at [329, 174] on div "1" at bounding box center [336, 180] width 76 height 33
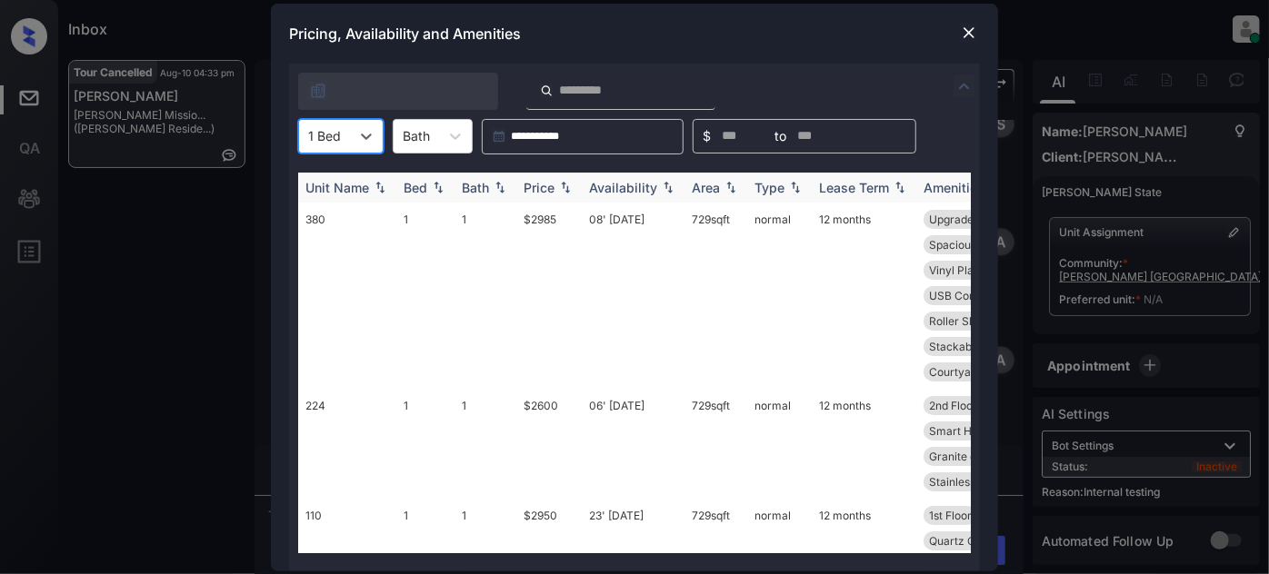
click at [562, 188] on img at bounding box center [565, 187] width 18 height 13
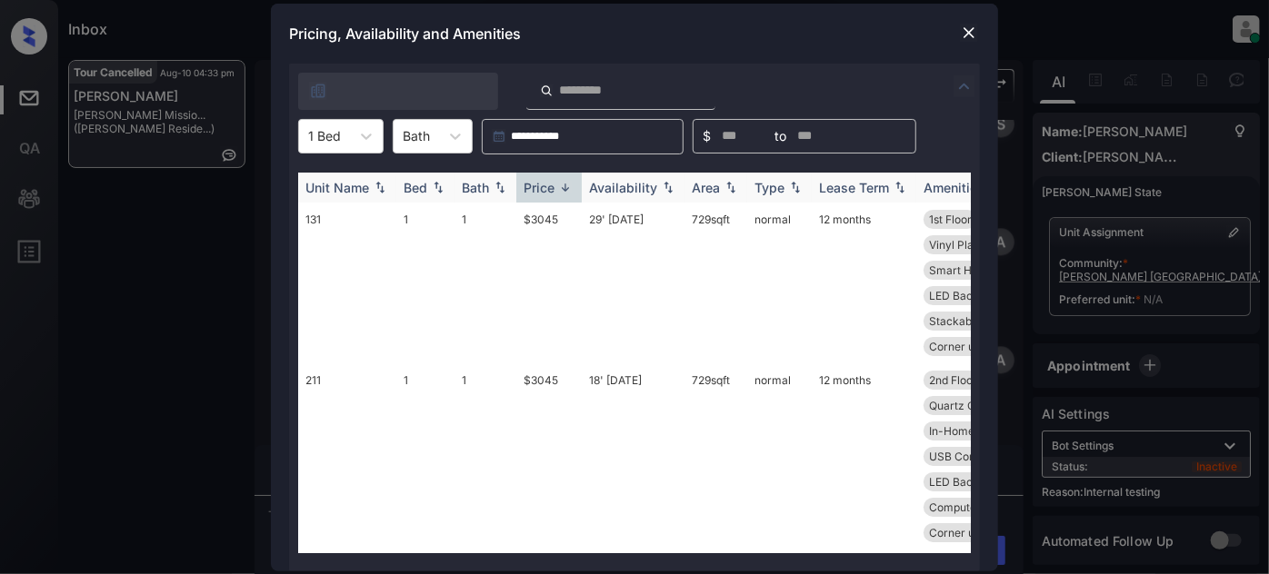
click at [562, 188] on img at bounding box center [565, 188] width 18 height 14
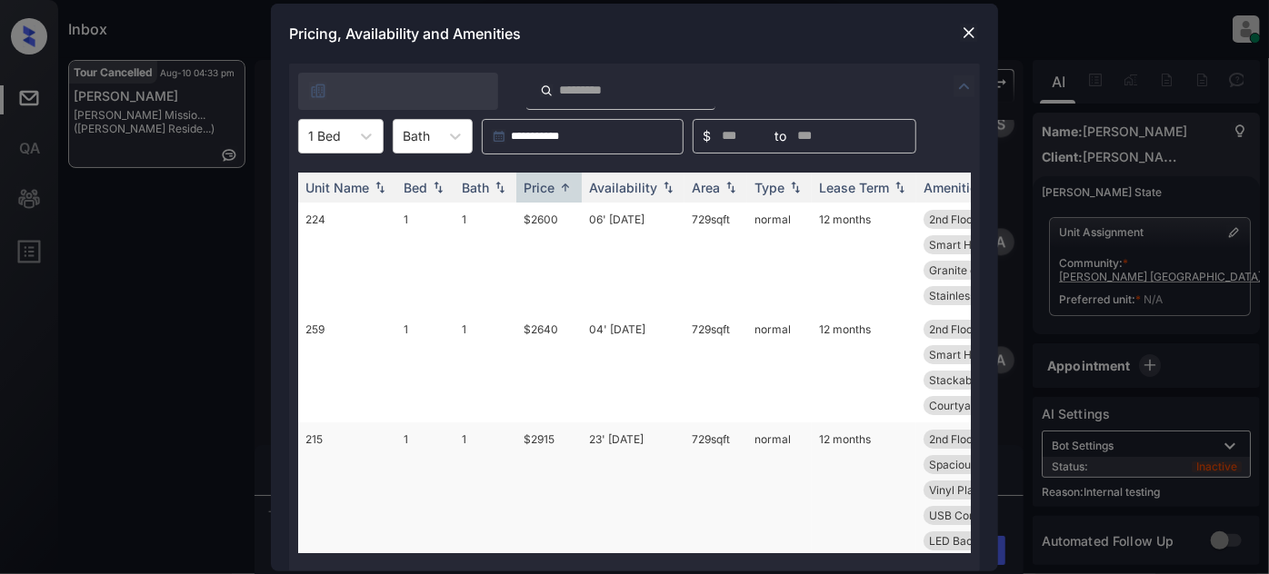
click at [619, 443] on td "23' [DATE]" at bounding box center [633, 503] width 103 height 161
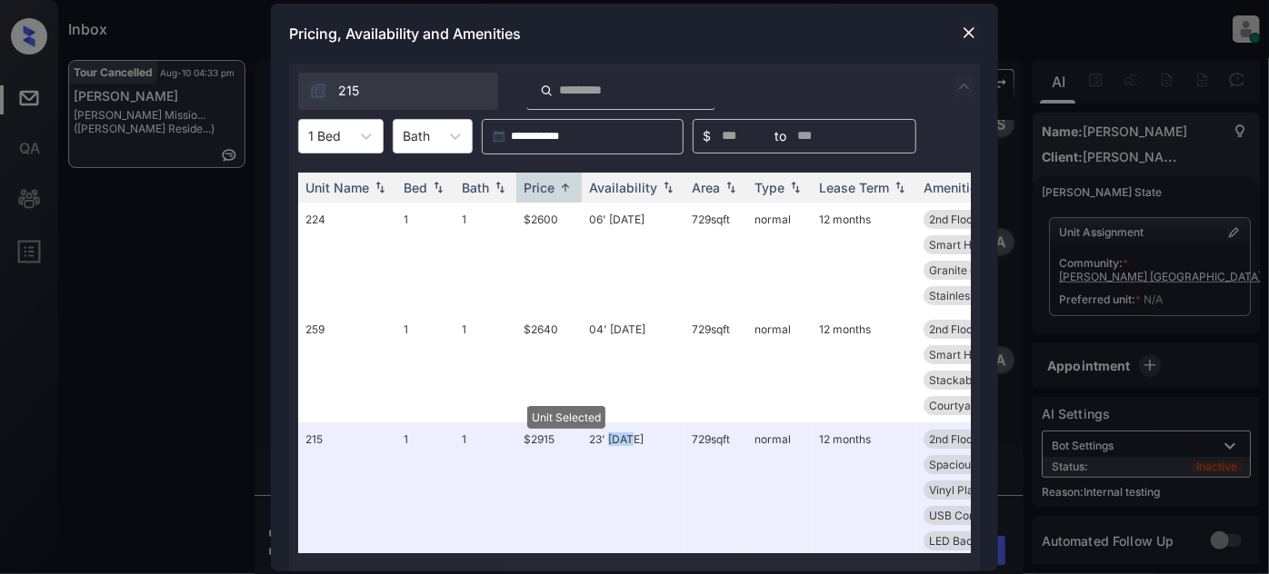
click at [971, 35] on img at bounding box center [969, 33] width 18 height 18
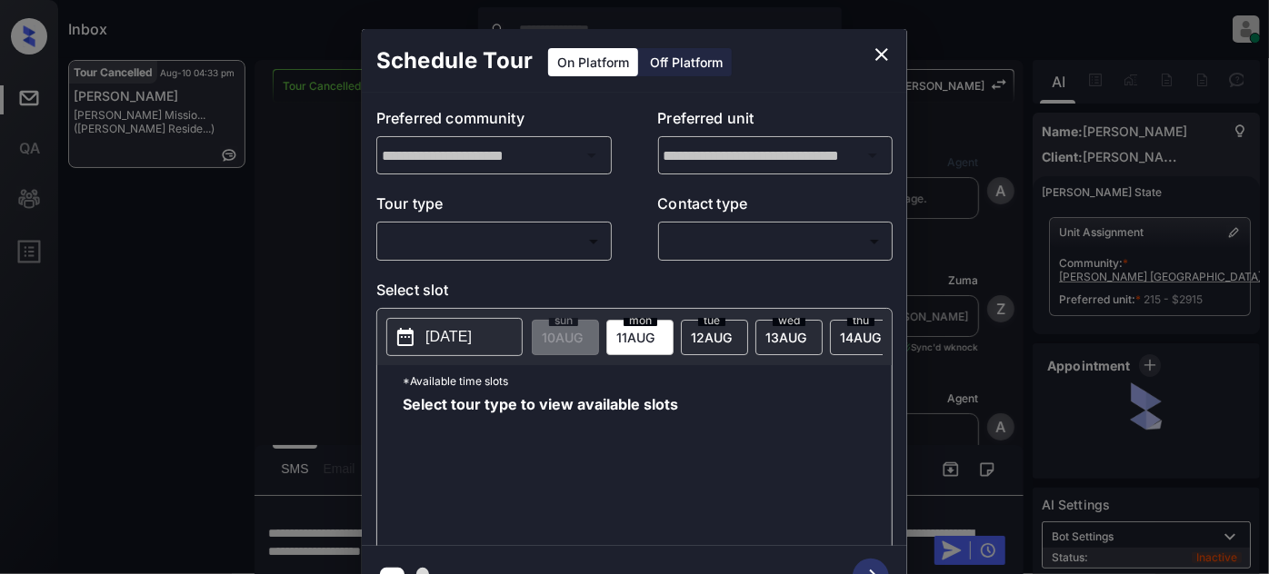
scroll to position [6046, 0]
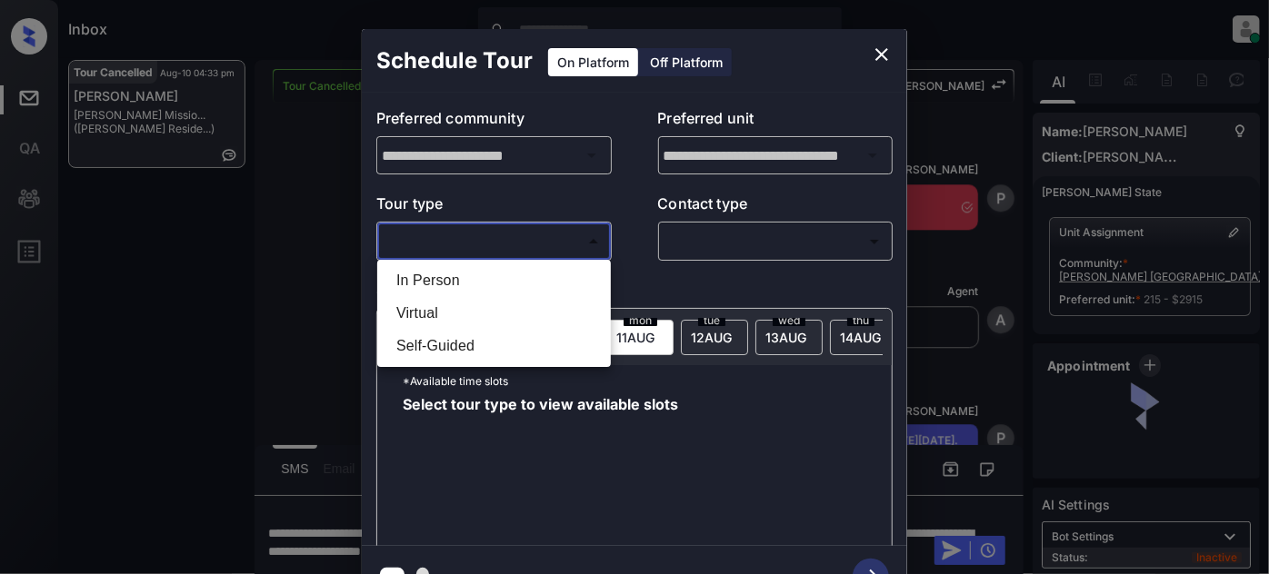
click at [482, 226] on body "Inbox Juan Carlos Manantan Online Set yourself offline Set yourself on break Pr…" at bounding box center [634, 287] width 1269 height 574
click at [455, 278] on li "In Person" at bounding box center [494, 280] width 224 height 33
type input "********"
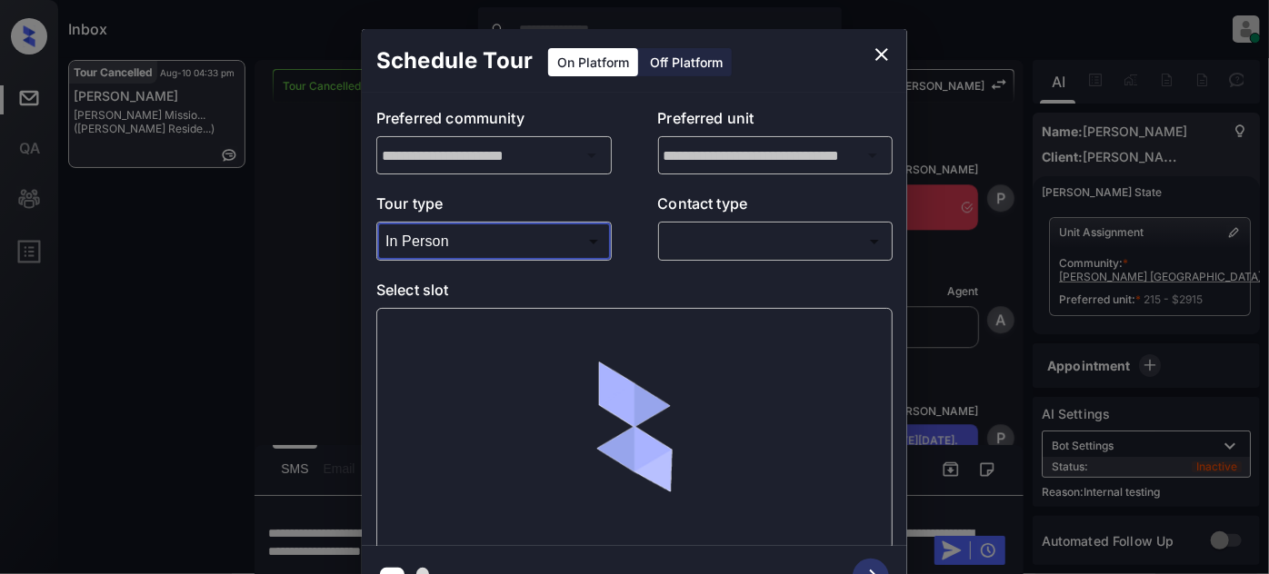
click at [747, 248] on body "Inbox Juan Carlos Manantan Online Set yourself offline Set yourself on break Pr…" at bounding box center [634, 287] width 1269 height 574
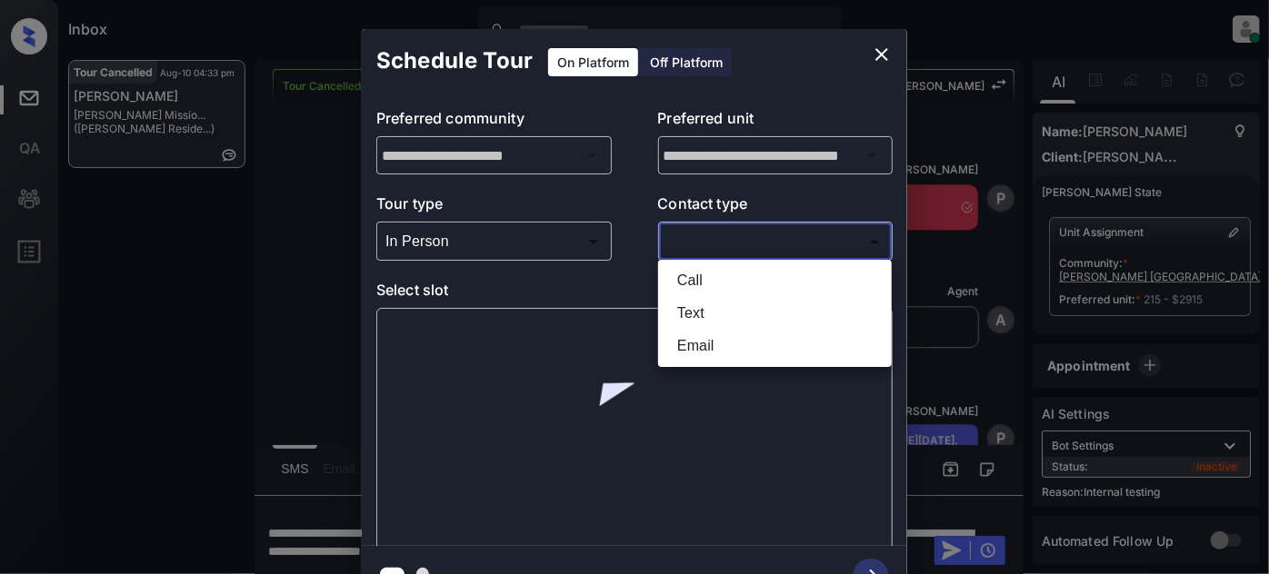
click at [706, 314] on li "Text" at bounding box center [774, 313] width 224 height 33
type input "****"
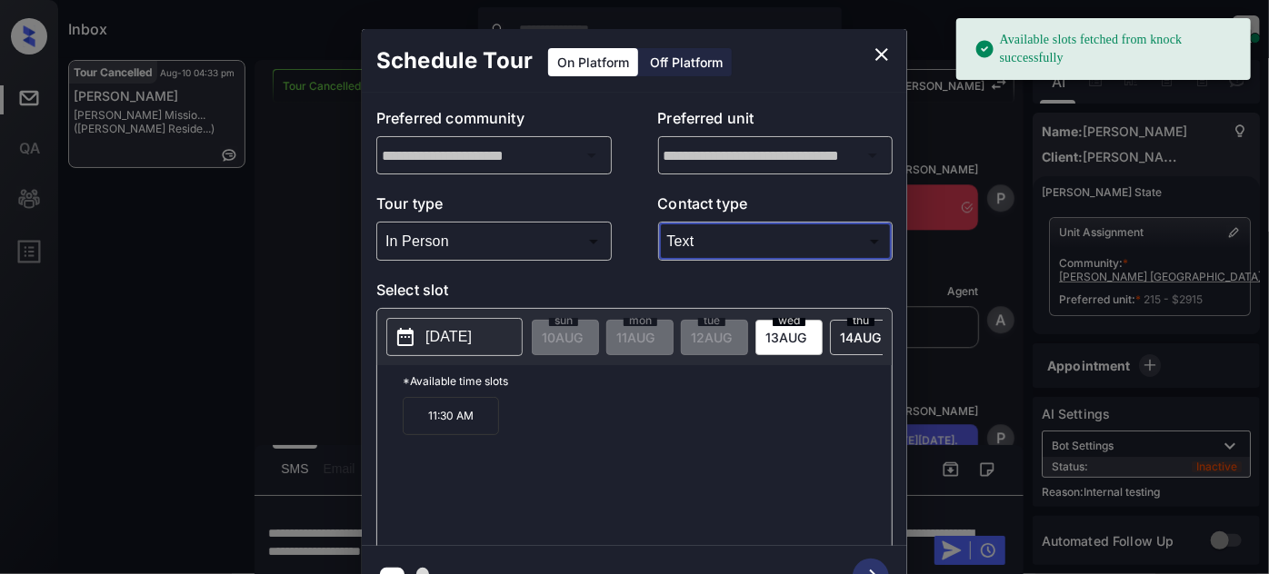
click at [454, 332] on p "2025-08-13" at bounding box center [448, 337] width 46 height 22
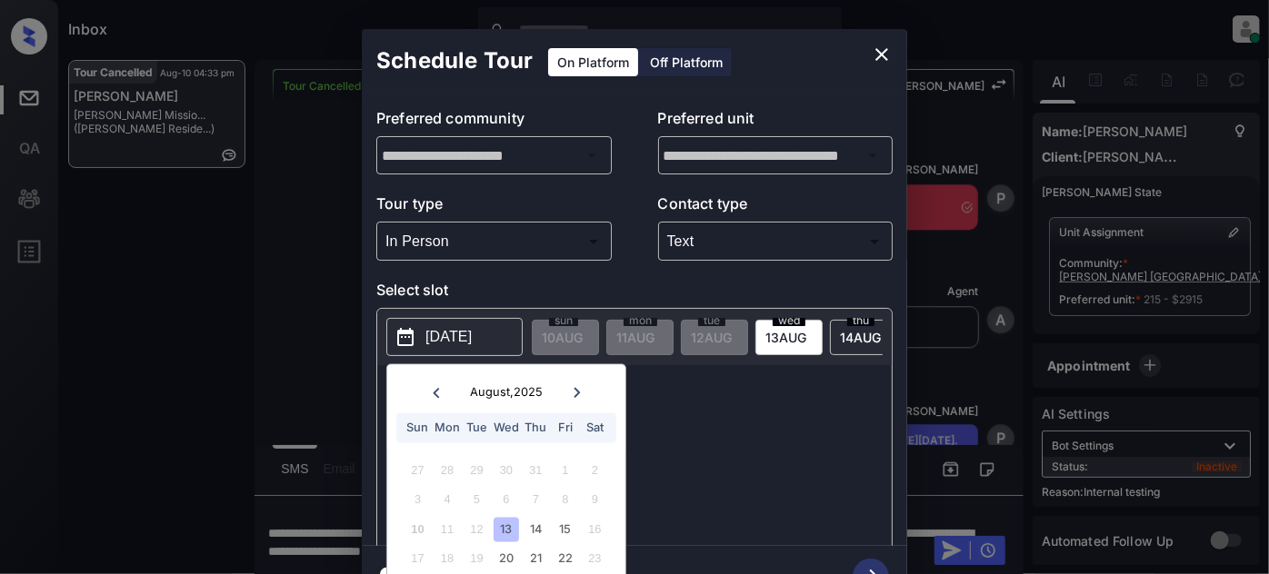
click at [582, 395] on div at bounding box center [576, 393] width 25 height 23
click at [439, 395] on icon at bounding box center [435, 392] width 11 height 11
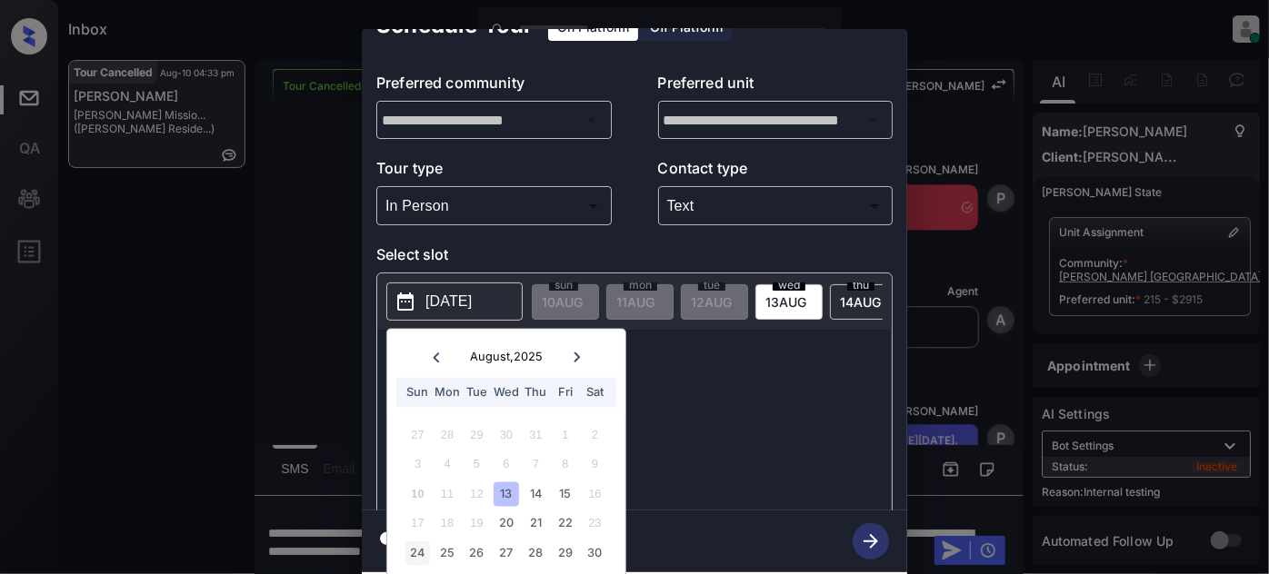
click at [414, 541] on div "24" at bounding box center [417, 553] width 25 height 25
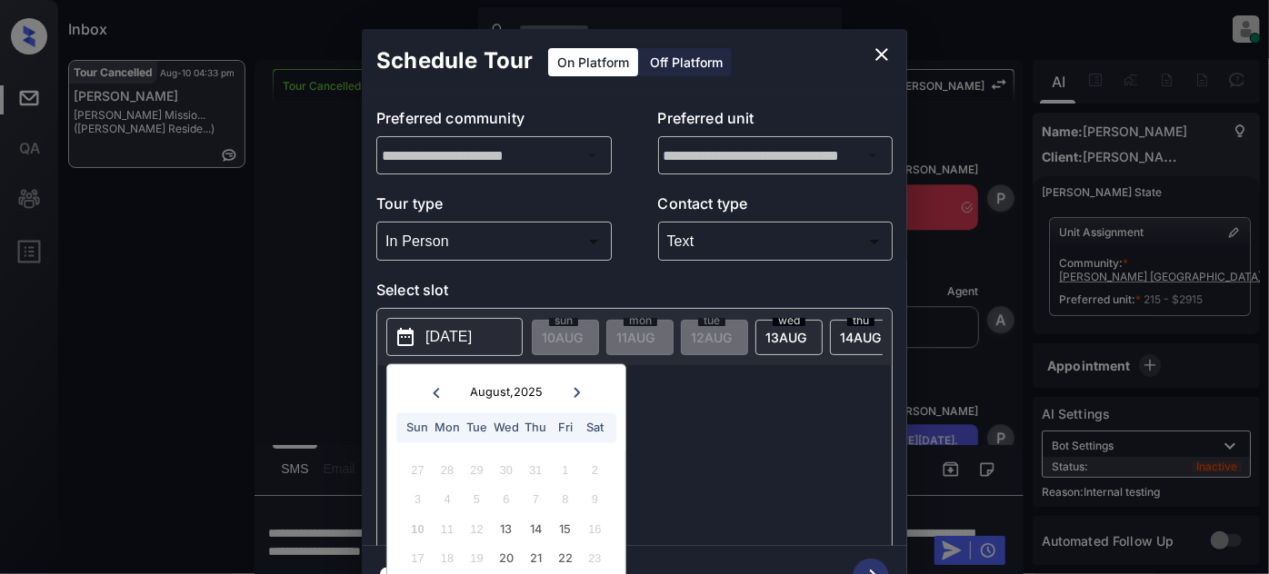
click at [706, 386] on div "*Available time slots 3:00 PM" at bounding box center [634, 458] width 514 height 186
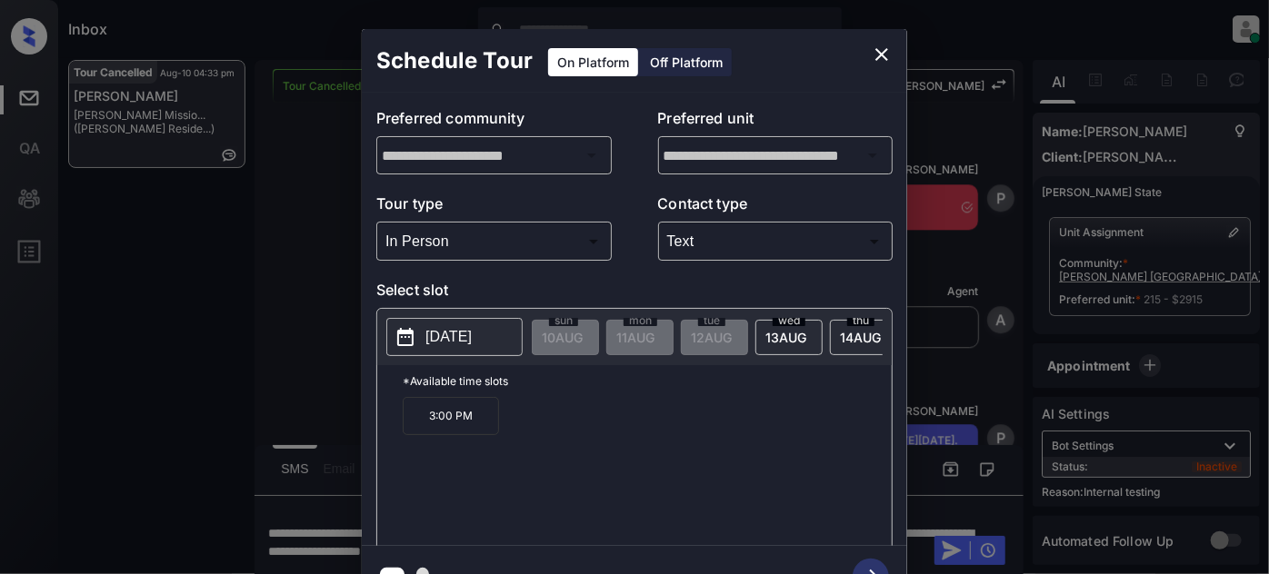
click at [457, 432] on p "3:00 PM" at bounding box center [451, 416] width 96 height 38
click at [867, 562] on icon "button" at bounding box center [870, 577] width 36 height 36
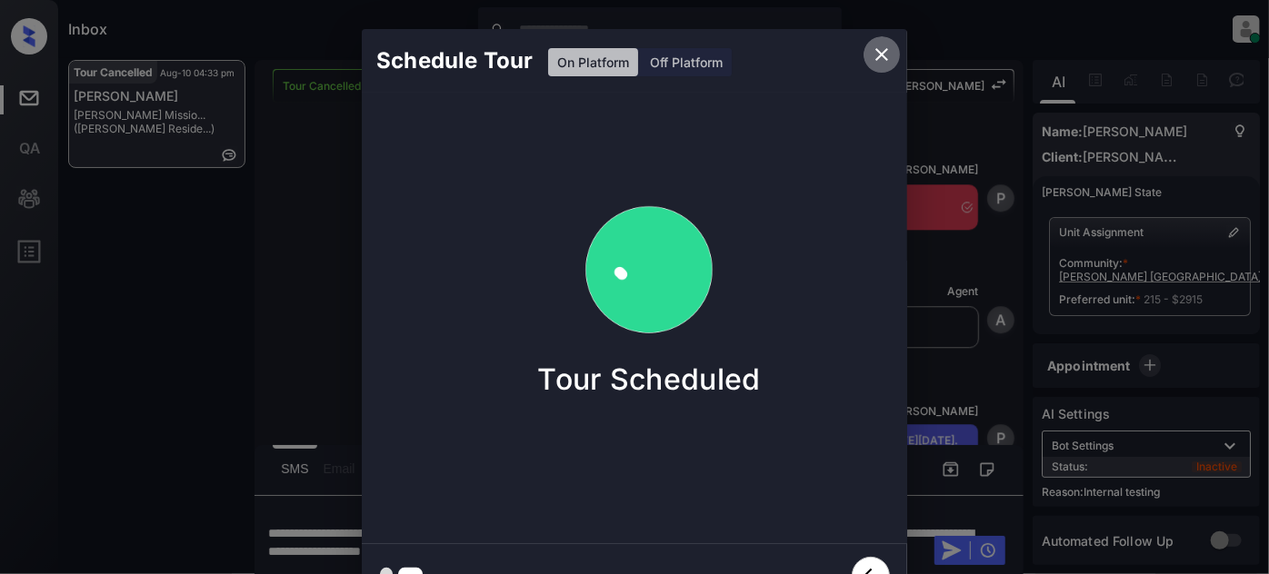
click at [883, 51] on icon "close" at bounding box center [881, 54] width 13 height 13
